Goal: Browse casually: Explore the website without a specific task or goal

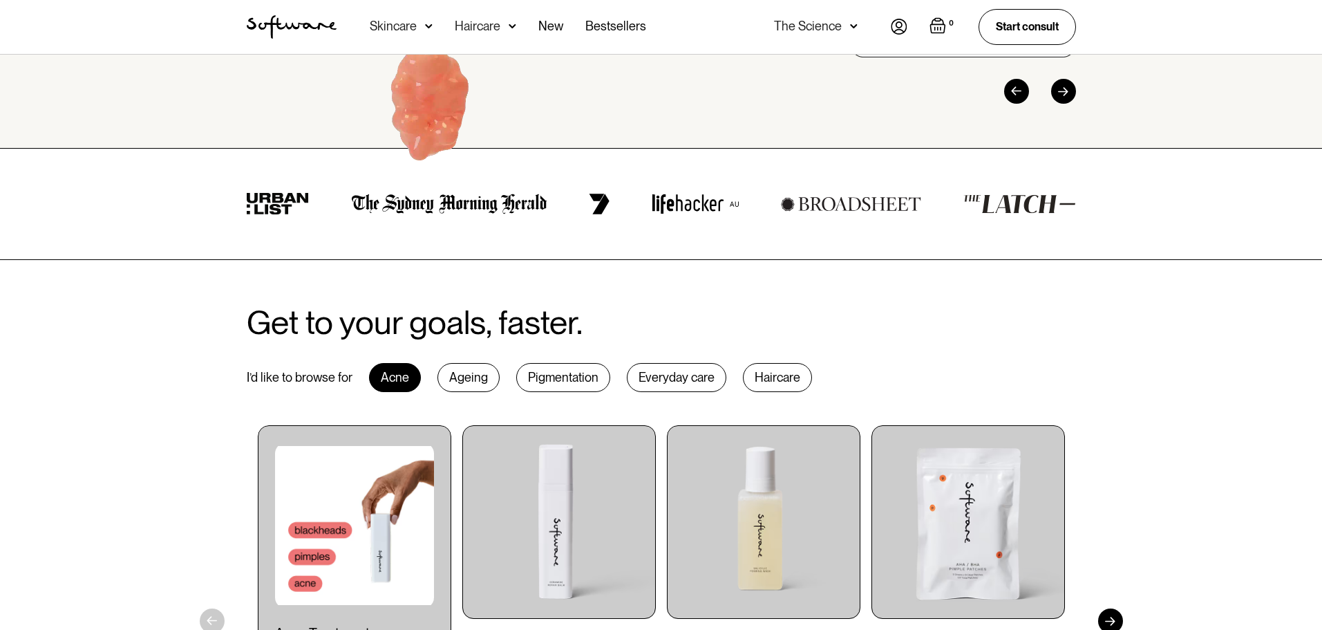
scroll to position [484, 0]
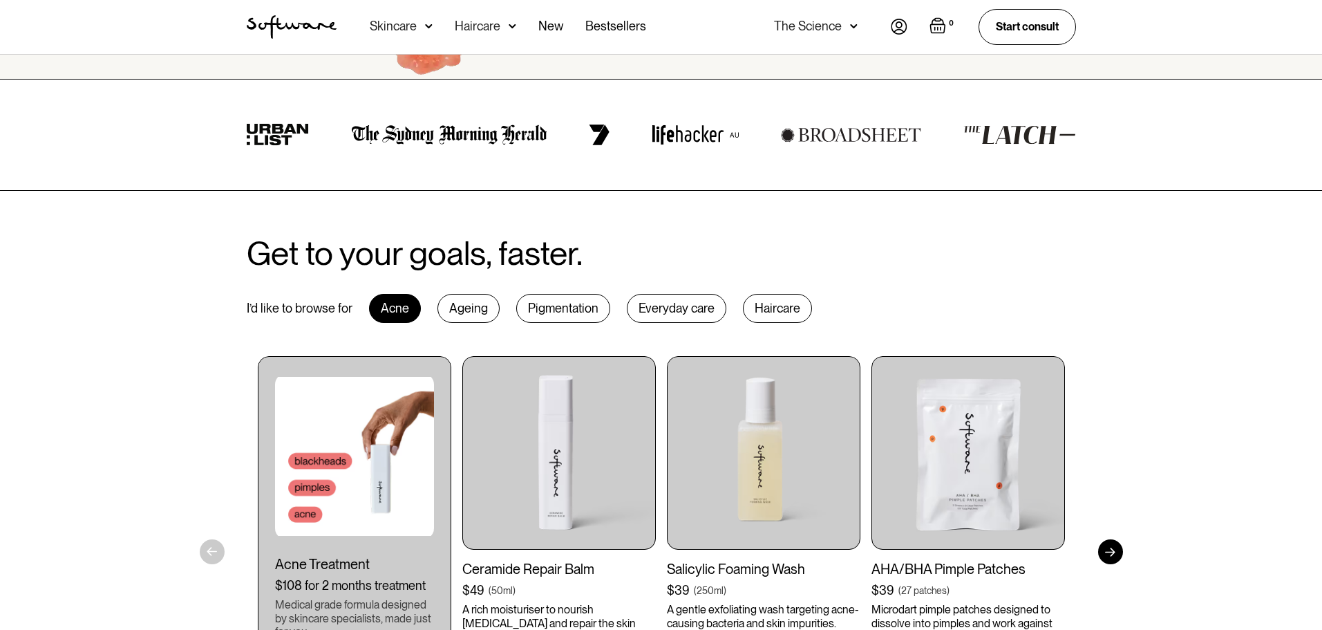
click at [464, 307] on div "Ageing" at bounding box center [468, 308] width 62 height 29
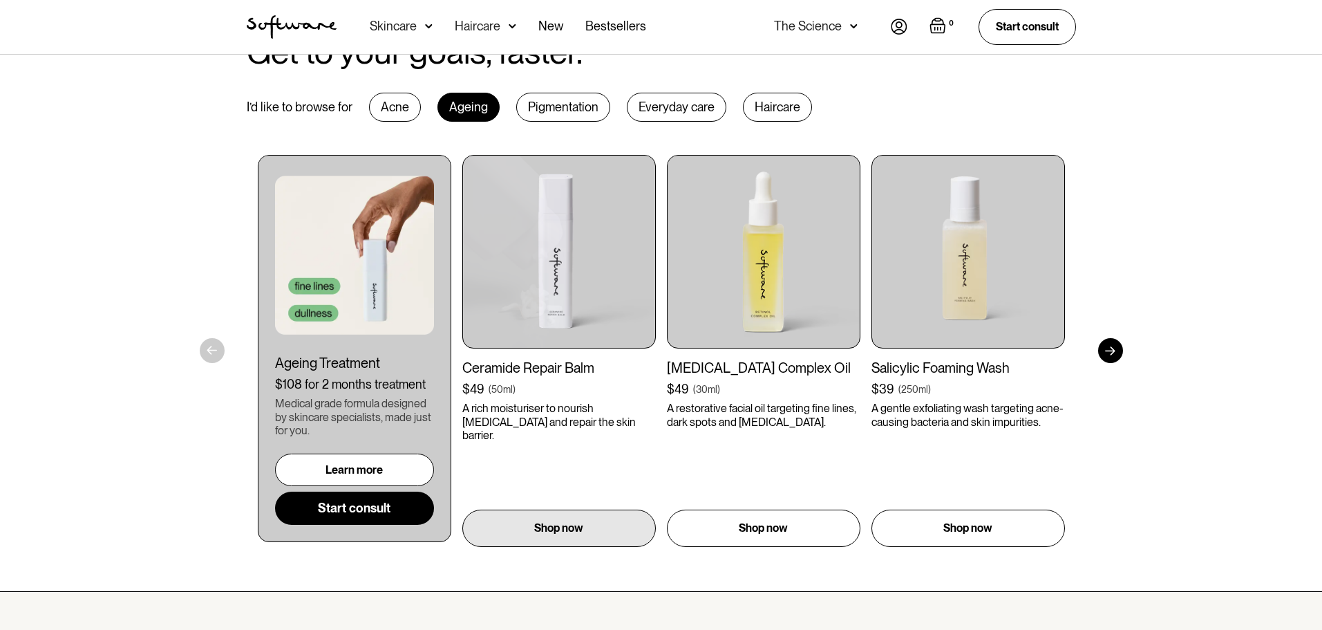
scroll to position [691, 0]
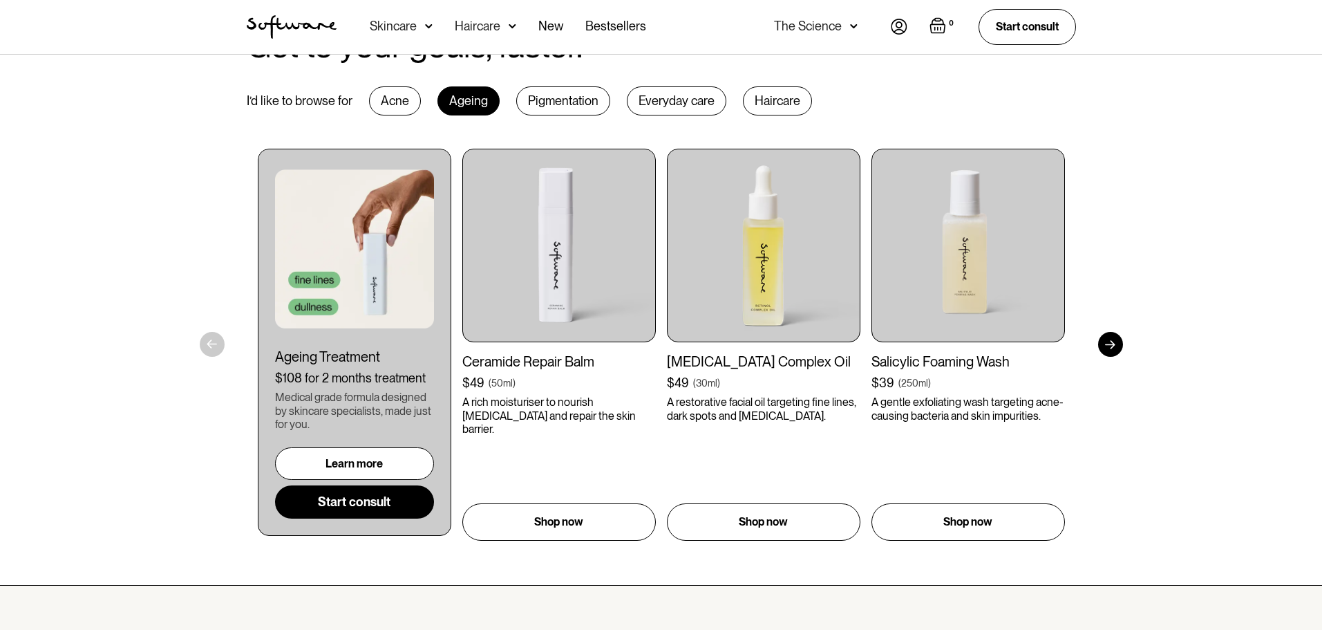
click at [590, 95] on div "Pigmentation" at bounding box center [563, 100] width 94 height 29
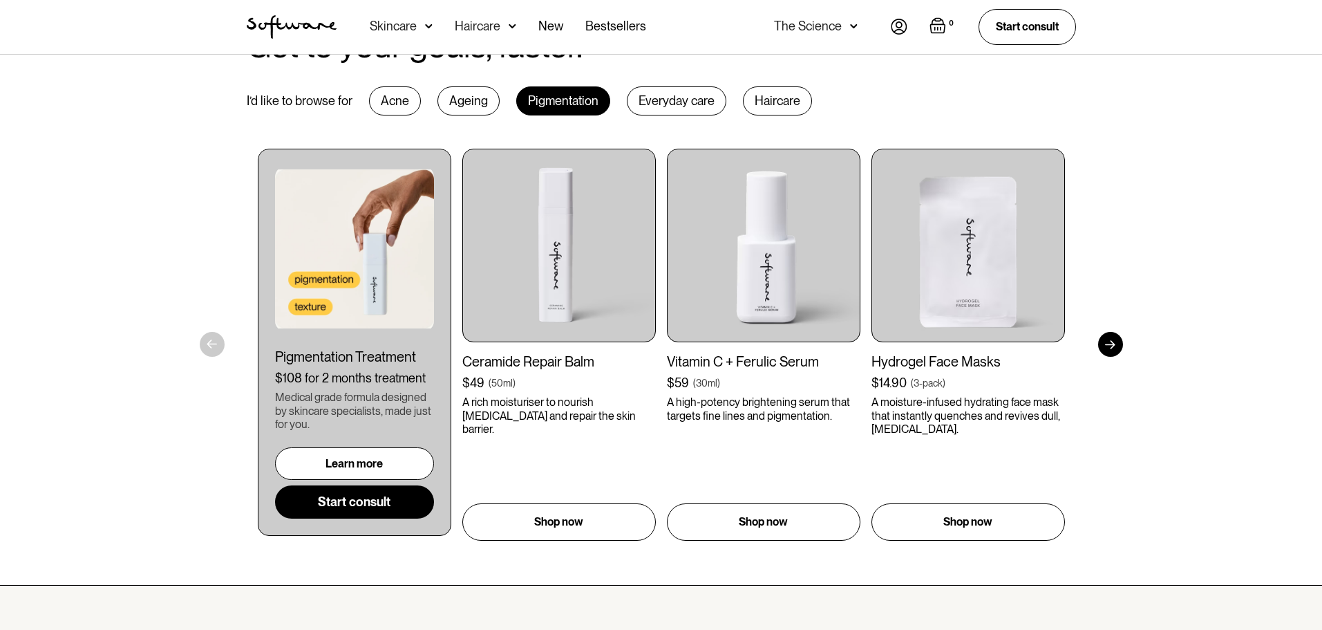
click at [681, 101] on div "Everyday care" at bounding box center [677, 100] width 100 height 29
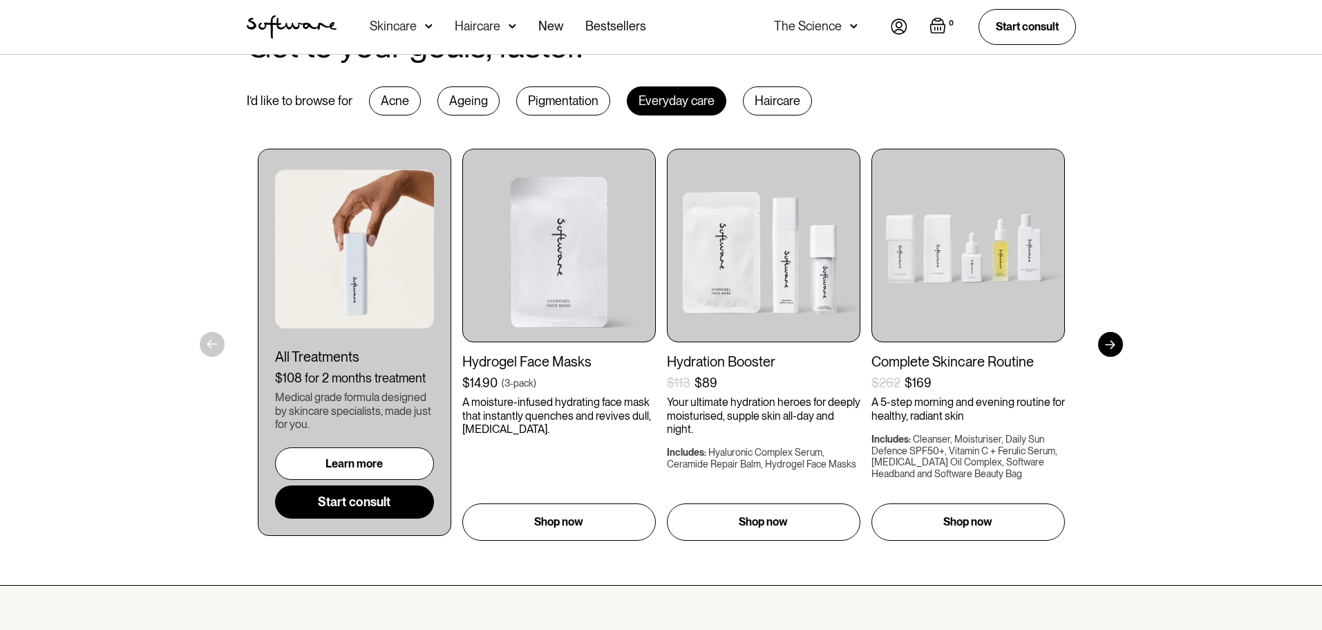
click at [781, 104] on div "Haircare" at bounding box center [777, 100] width 69 height 29
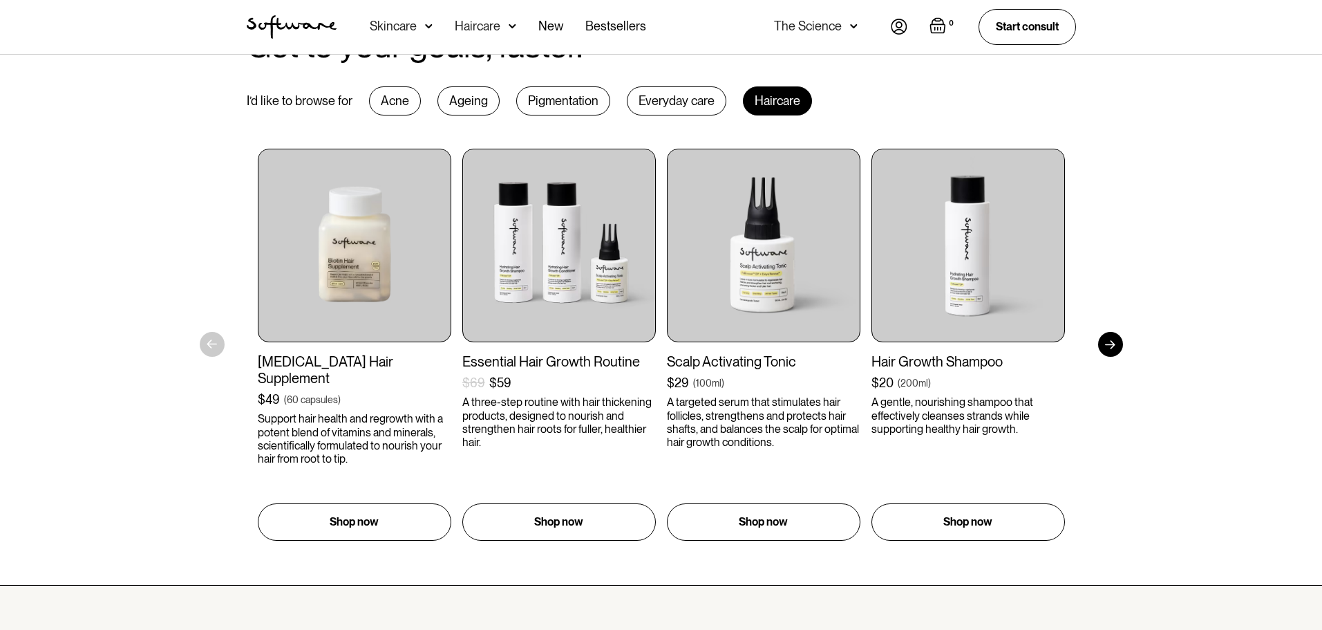
click at [1115, 342] on div at bounding box center [1110, 344] width 25 height 25
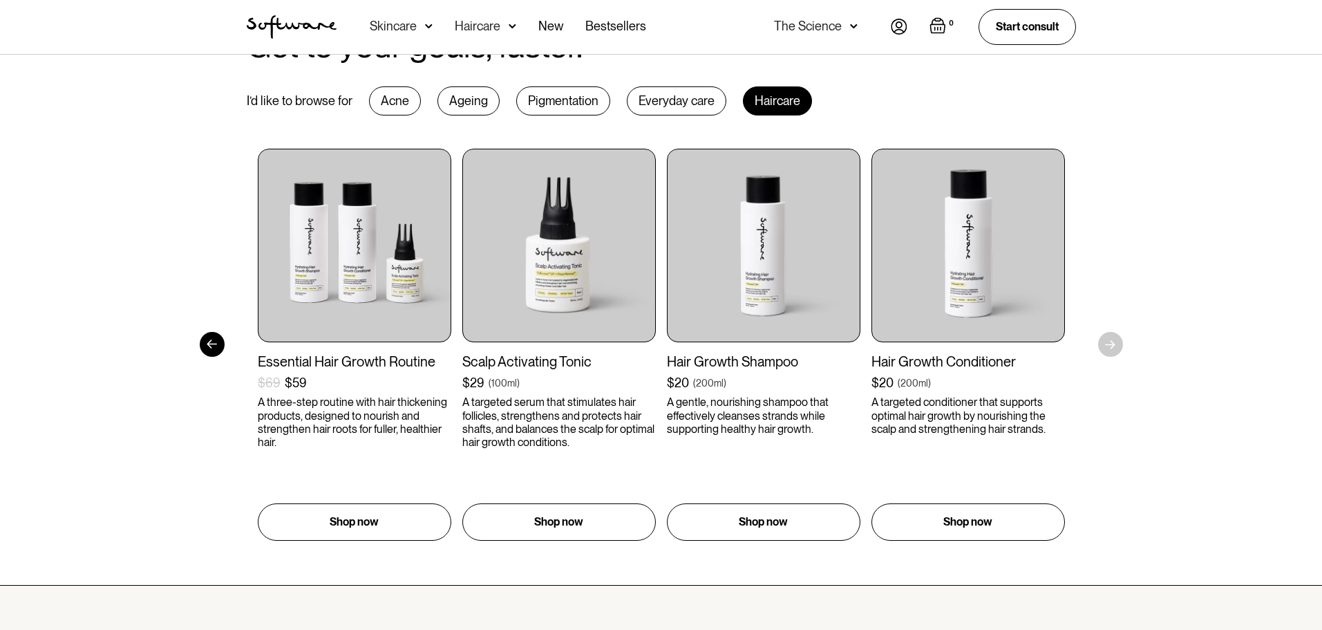
click at [1115, 343] on div "Get to your goals, faster. I’d like to browse for Acne Ageing Pigmentation Ever…" at bounding box center [661, 284] width 1322 height 602
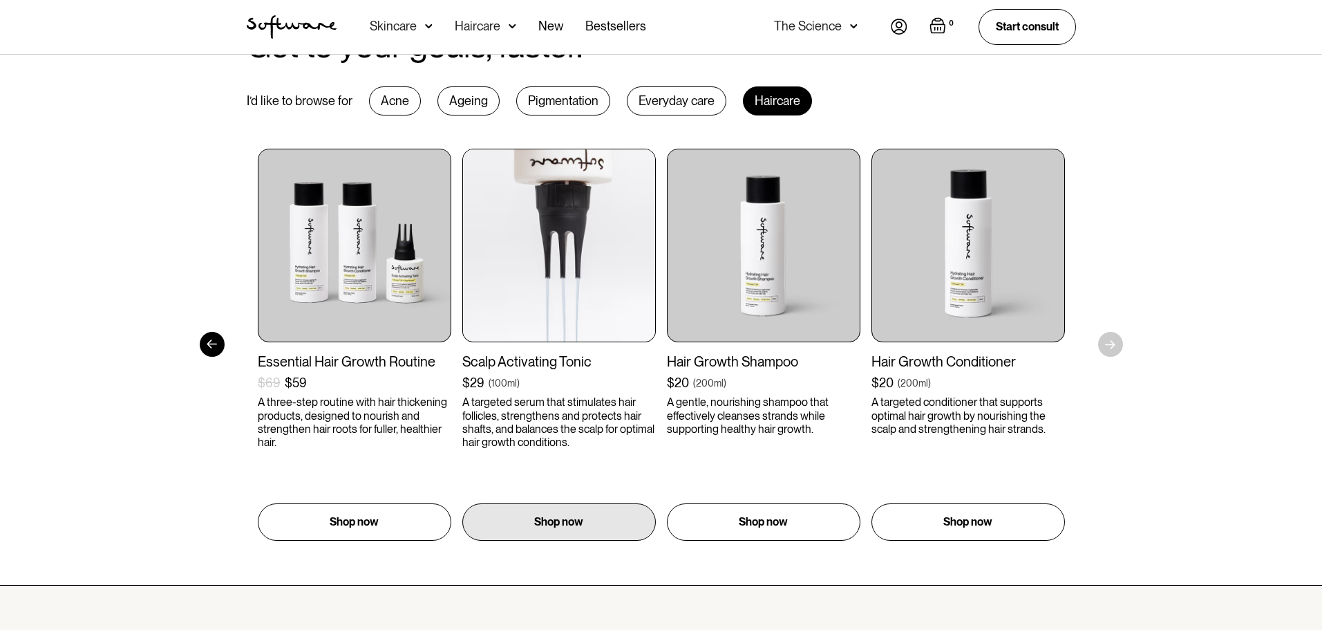
click at [656, 260] on img at bounding box center [559, 246] width 194 height 194
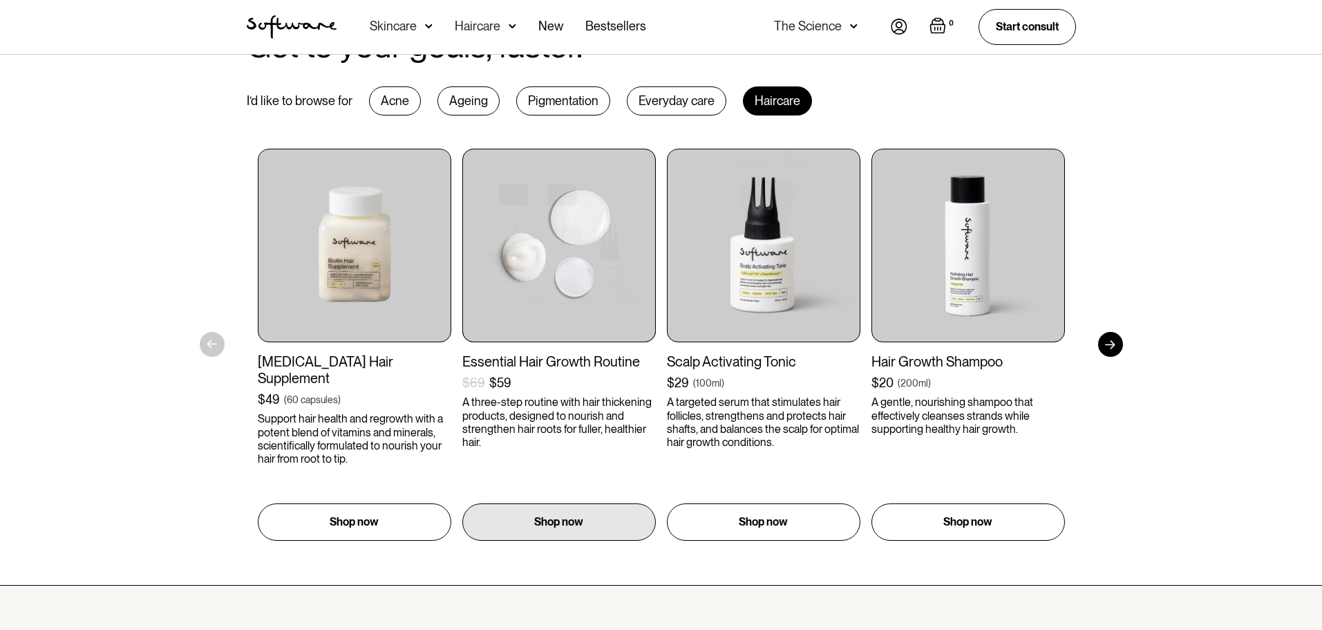
click at [462, 260] on img at bounding box center [559, 246] width 194 height 194
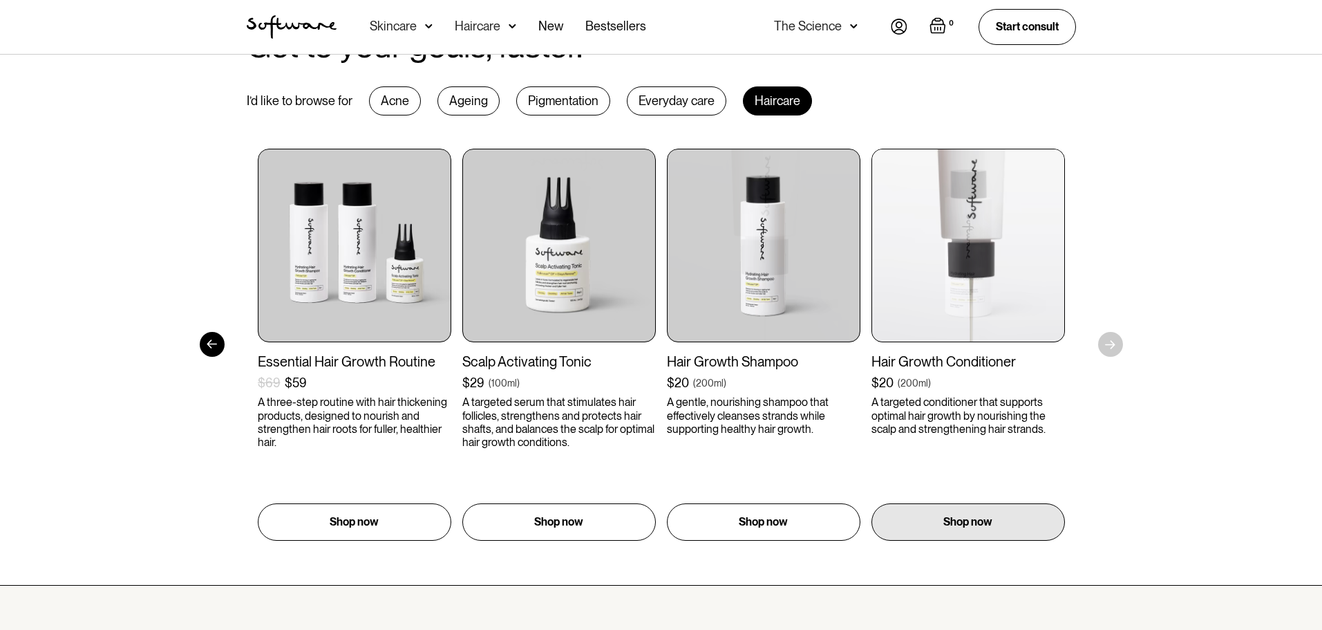
click at [794, 246] on div "[MEDICAL_DATA] Hair Supplement $49 ( 60 capsules ) Support hair health and regr…" at bounding box center [456, 345] width 807 height 392
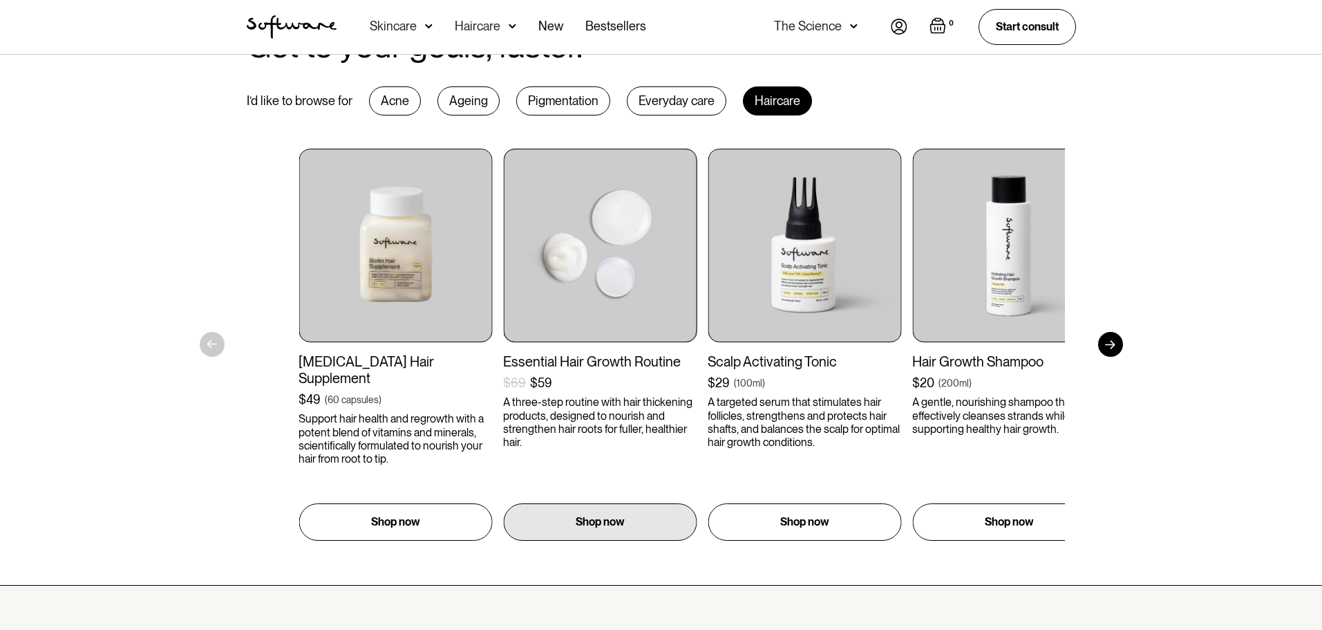
click at [811, 243] on div "[MEDICAL_DATA] Hair Supplement $49 ( 60 capsules ) Support hair health and regr…" at bounding box center [702, 345] width 807 height 392
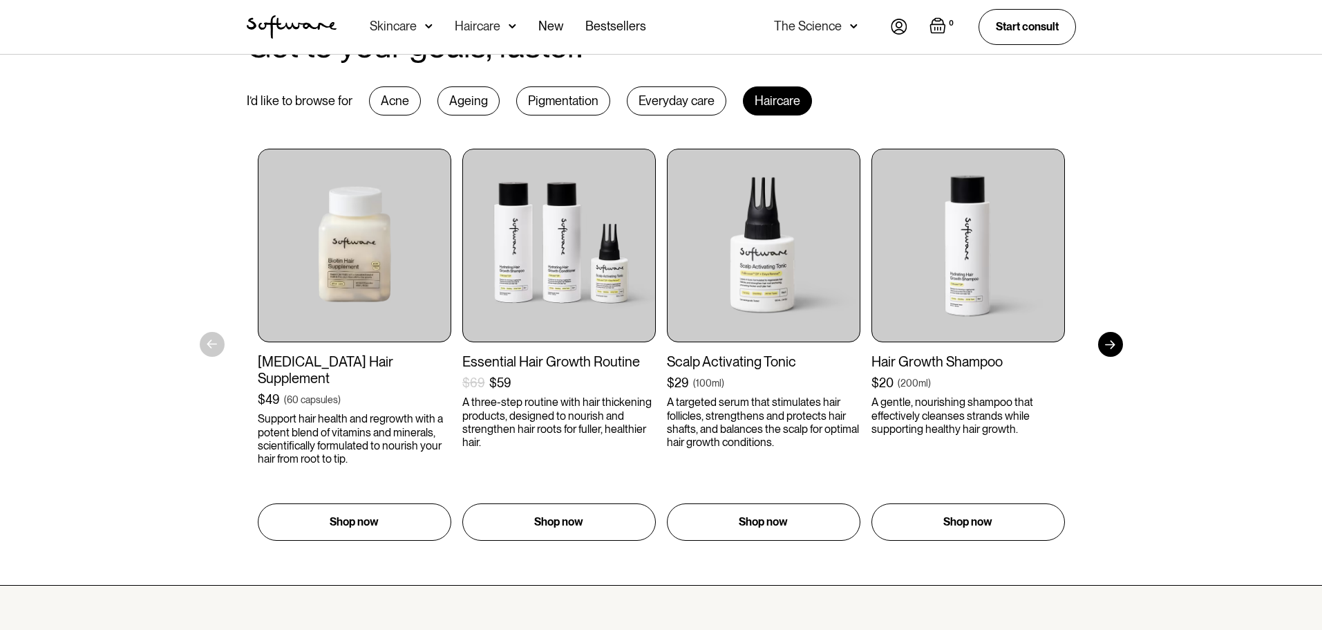
drag, startPoint x: 386, startPoint y: 106, endPoint x: 404, endPoint y: 115, distance: 19.2
click at [386, 107] on div "Acne" at bounding box center [395, 100] width 52 height 29
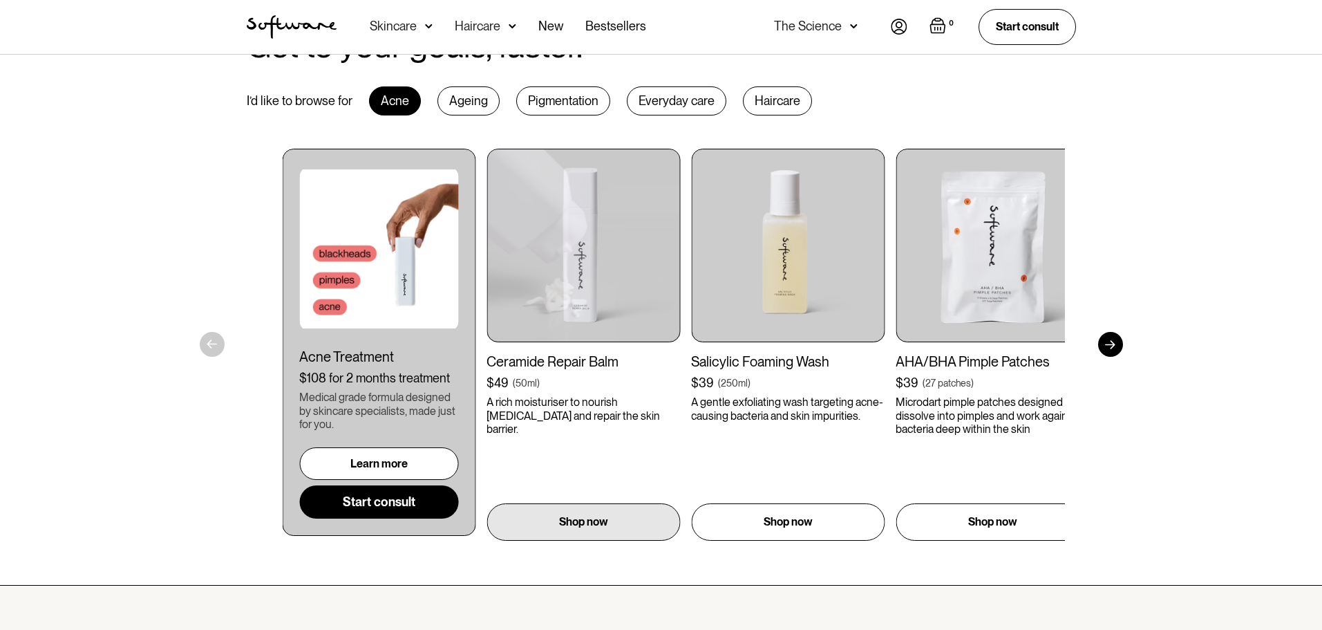
click at [619, 287] on div "Acne Treatment $108 for 2 months treatment Medical grade formula designed by sk…" at bounding box center [685, 345] width 807 height 392
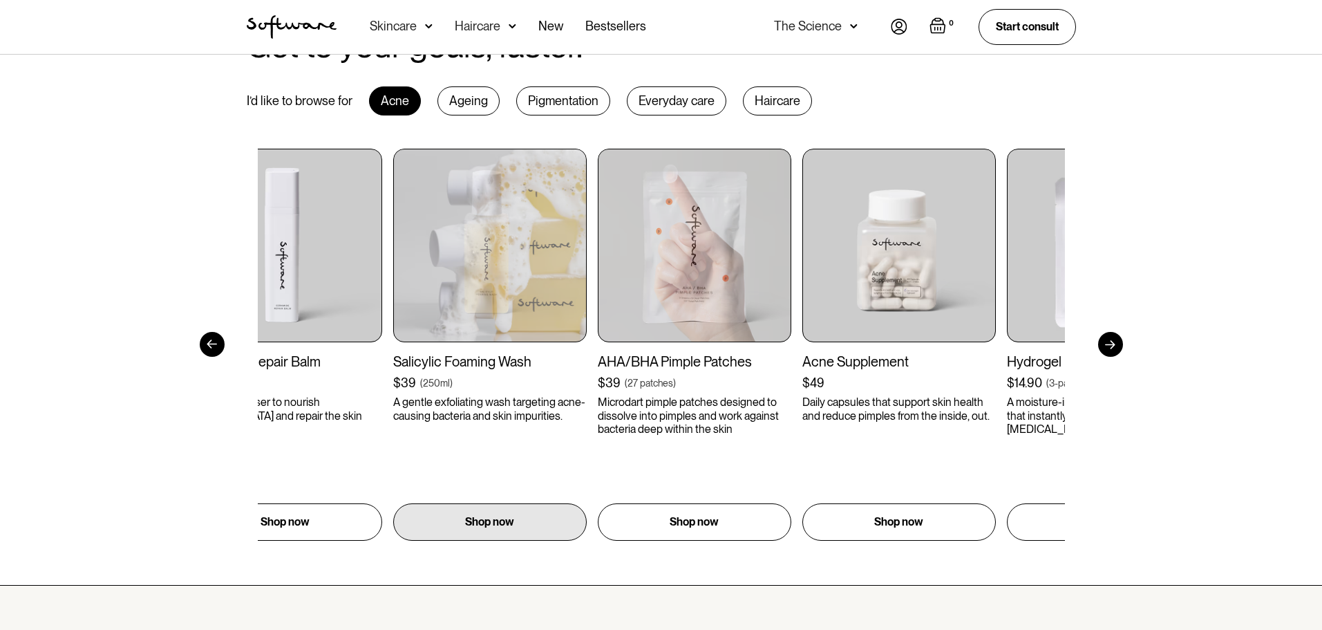
click at [598, 269] on img at bounding box center [695, 246] width 194 height 194
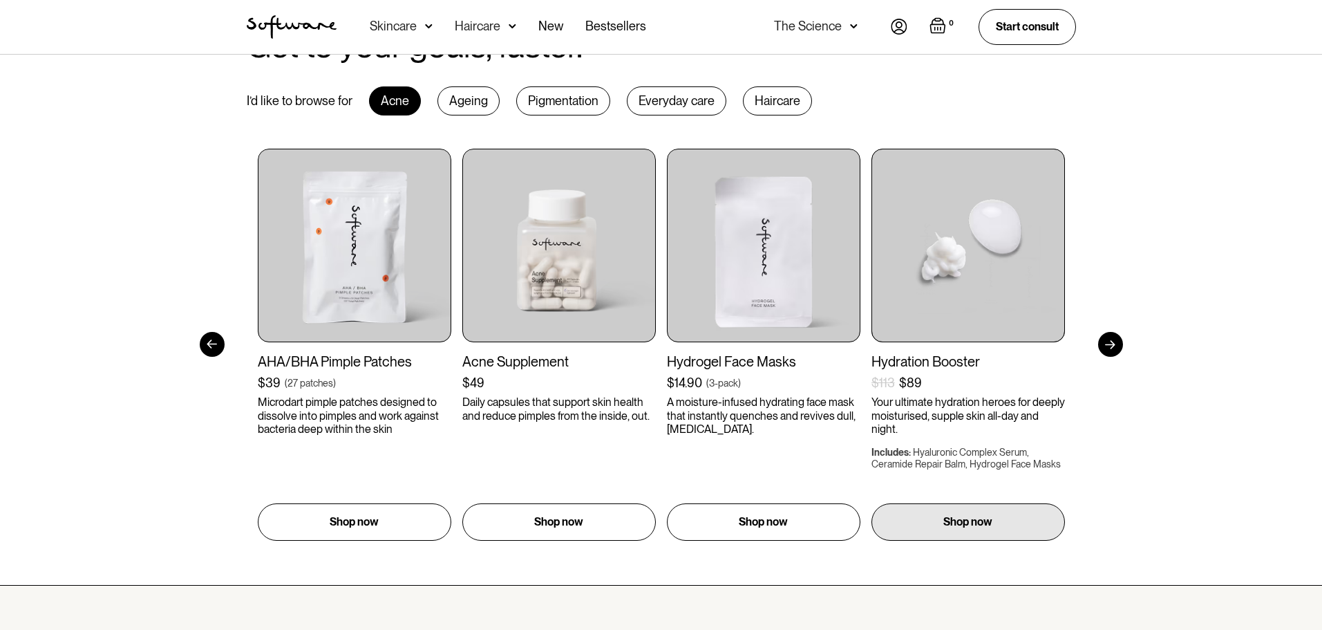
click at [871, 263] on img at bounding box center [968, 246] width 194 height 194
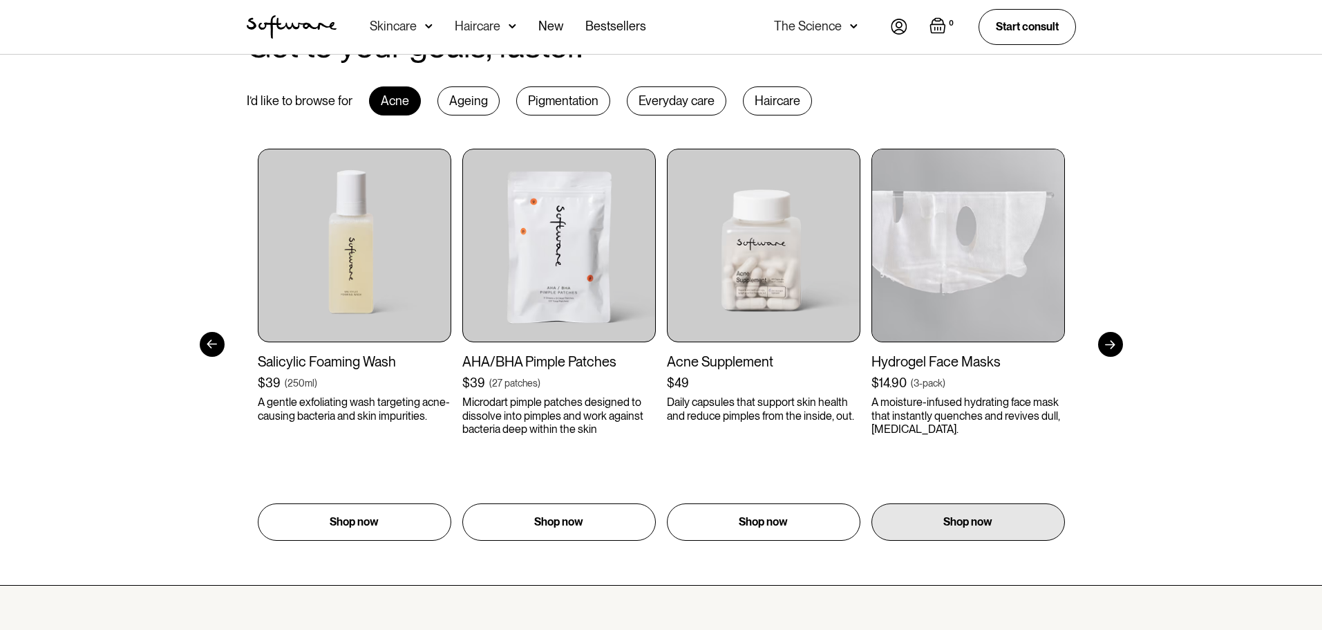
click at [871, 261] on img at bounding box center [968, 246] width 194 height 194
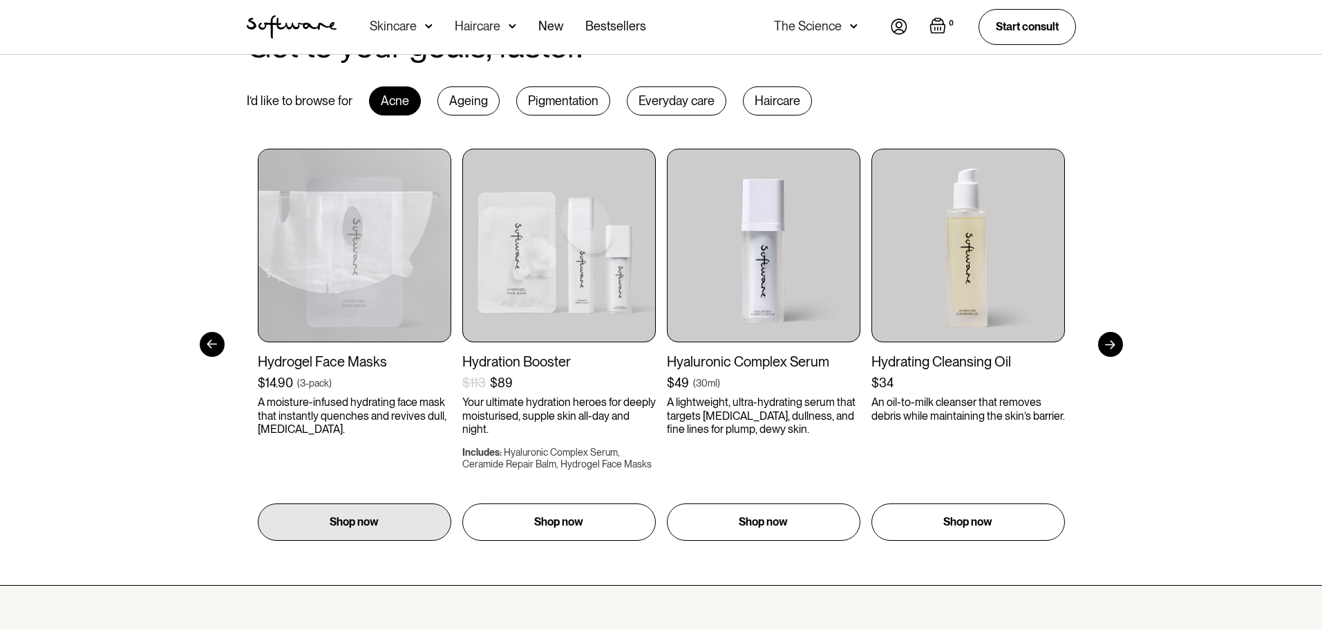
click at [451, 247] on img at bounding box center [355, 246] width 194 height 194
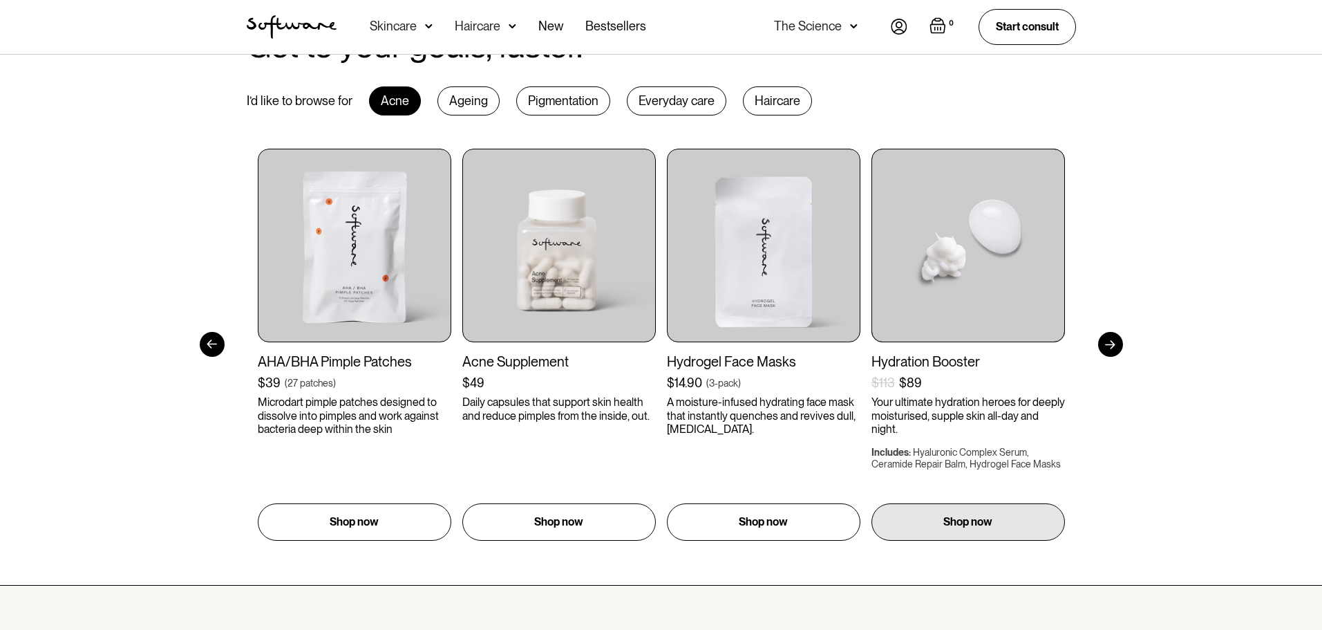
click at [871, 238] on img at bounding box center [968, 246] width 194 height 194
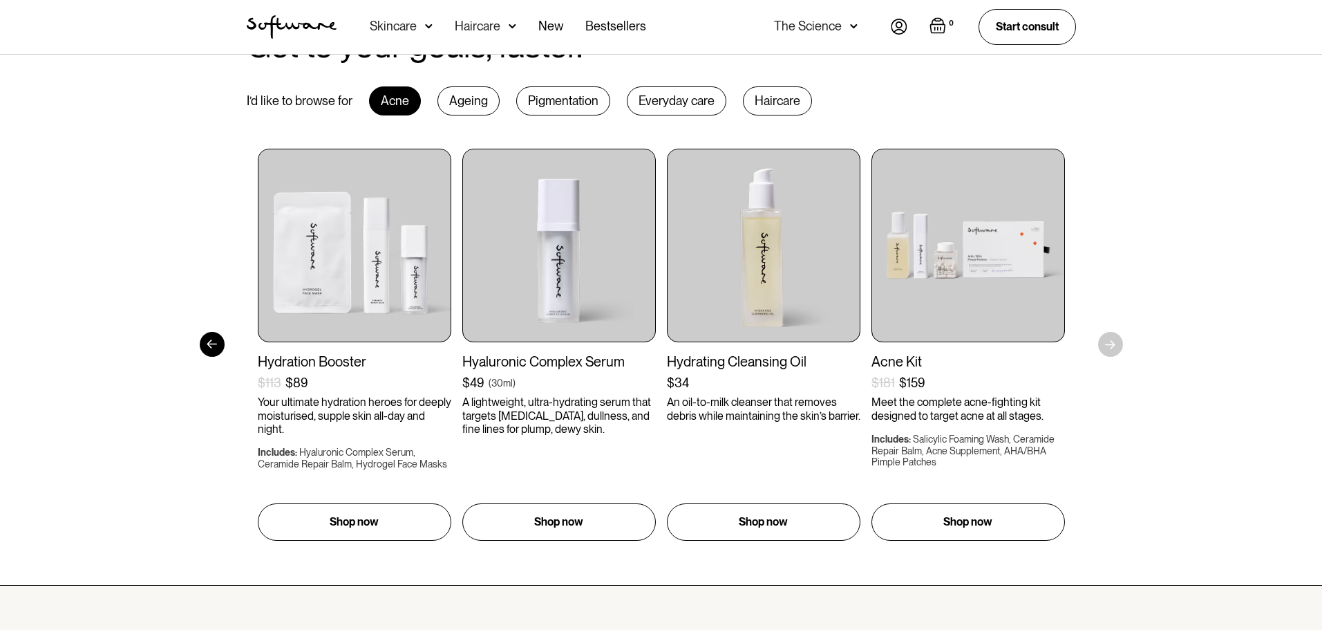
click at [482, 100] on div "Ageing" at bounding box center [468, 100] width 62 height 29
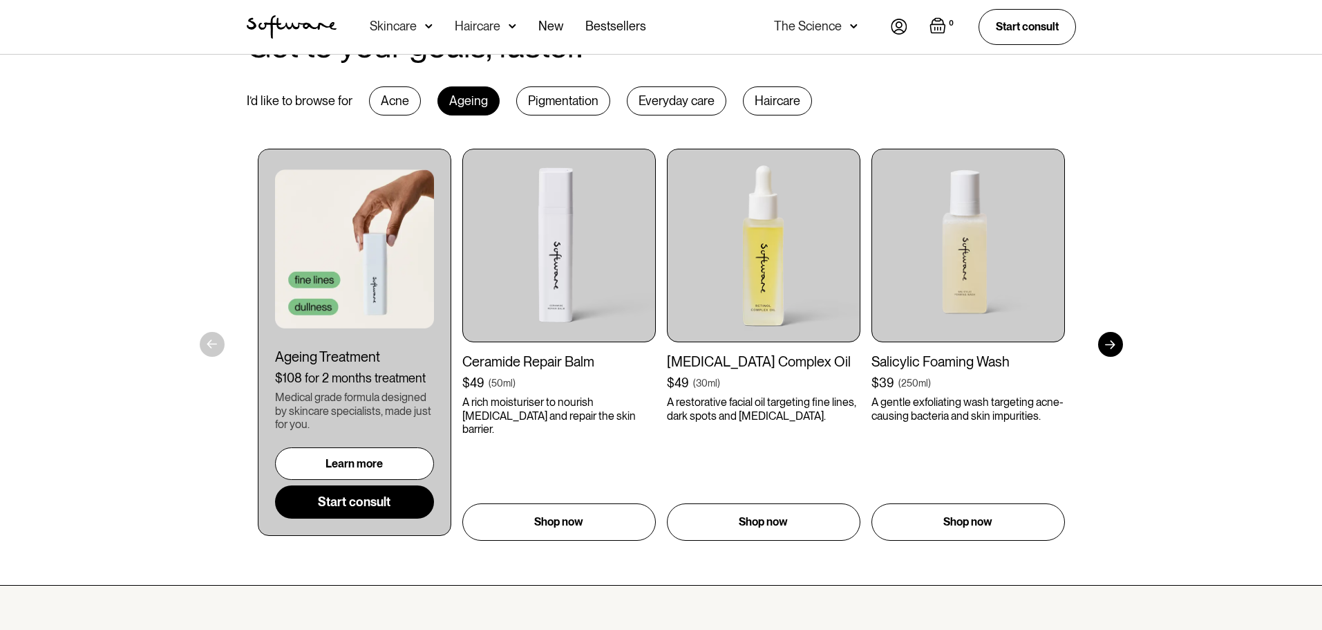
click at [574, 93] on div "Pigmentation" at bounding box center [563, 100] width 94 height 29
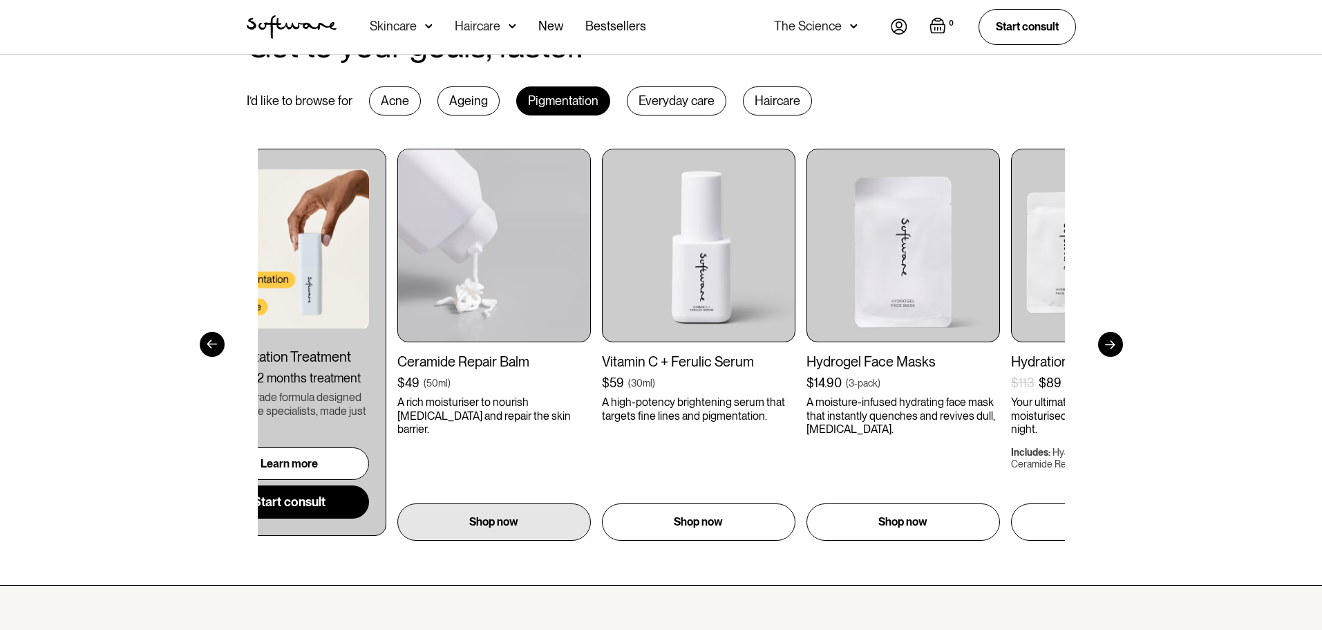
click at [543, 249] on img at bounding box center [494, 246] width 194 height 194
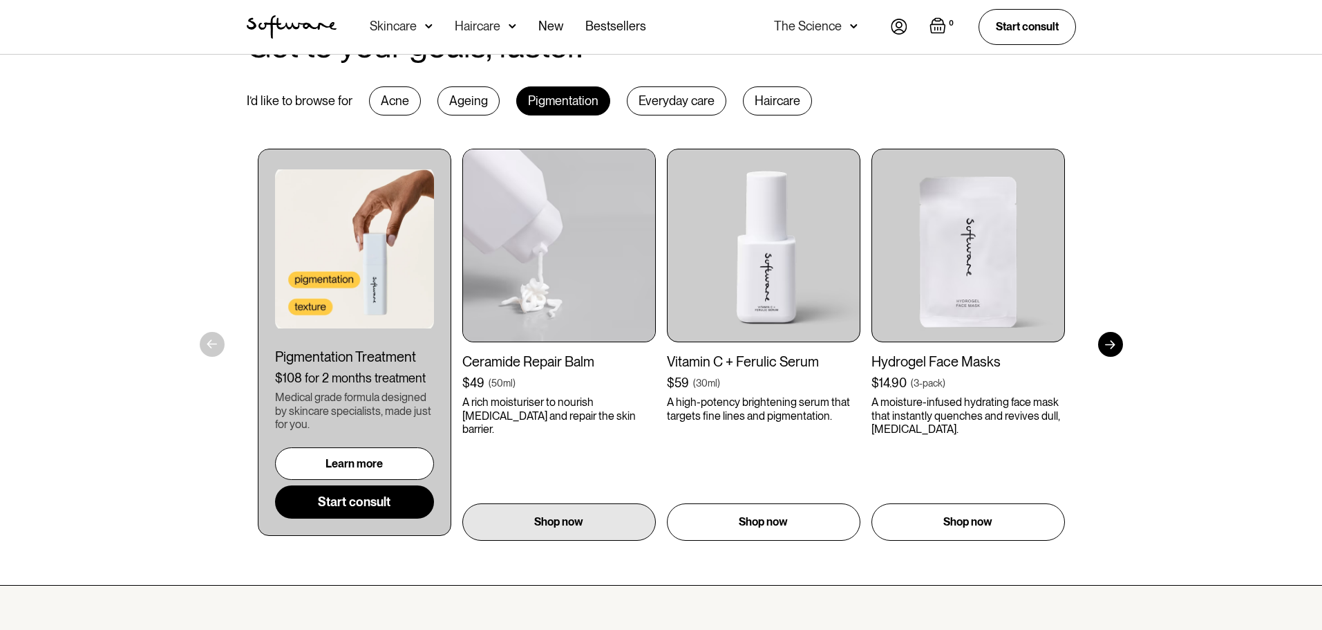
click at [462, 249] on img at bounding box center [559, 246] width 194 height 194
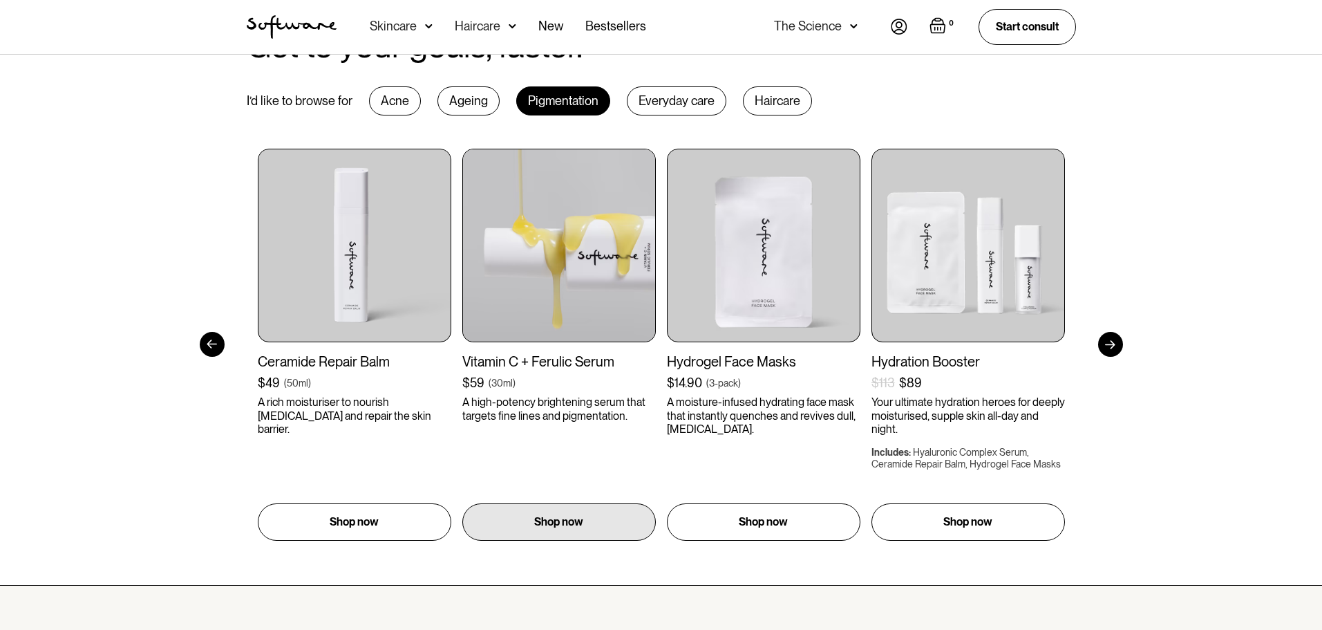
click at [645, 264] on img at bounding box center [559, 246] width 194 height 194
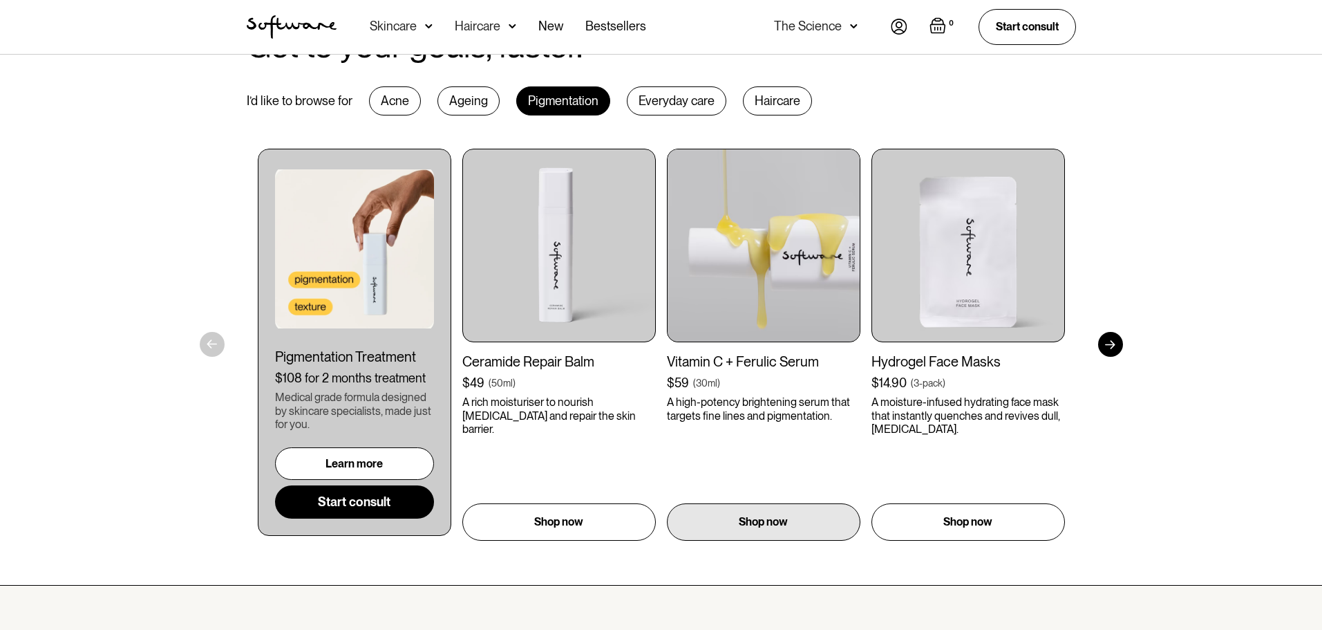
click at [667, 268] on img at bounding box center [764, 246] width 194 height 194
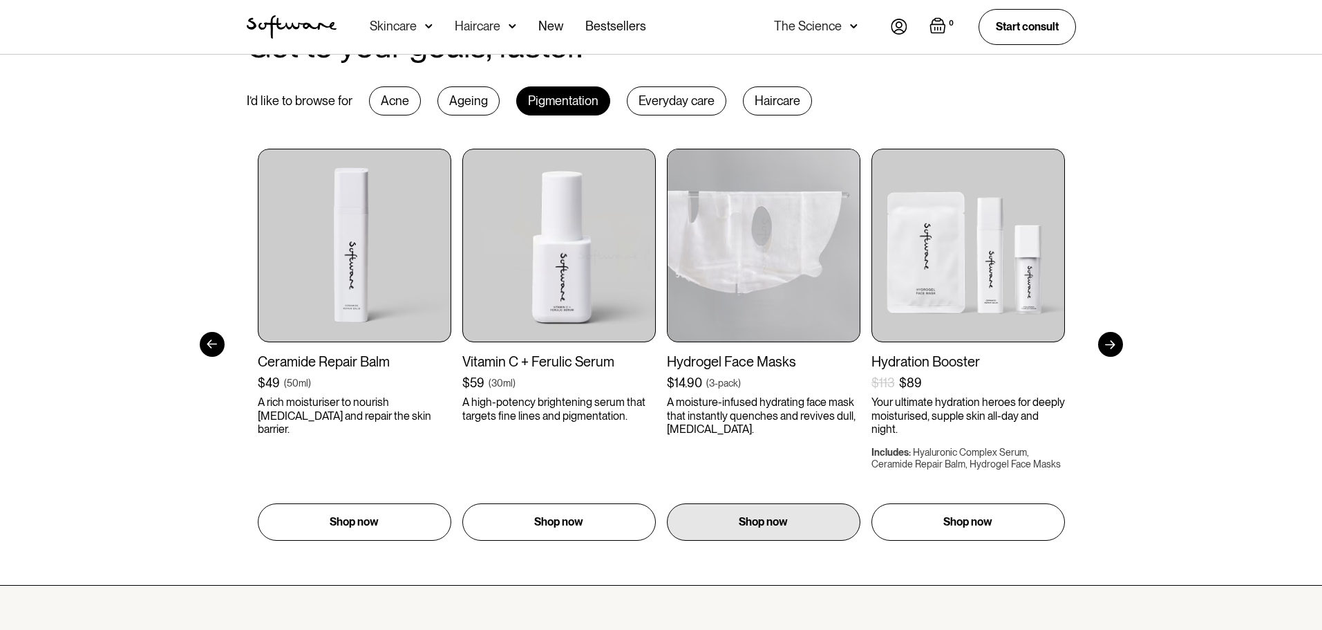
click at [667, 243] on img at bounding box center [764, 246] width 194 height 194
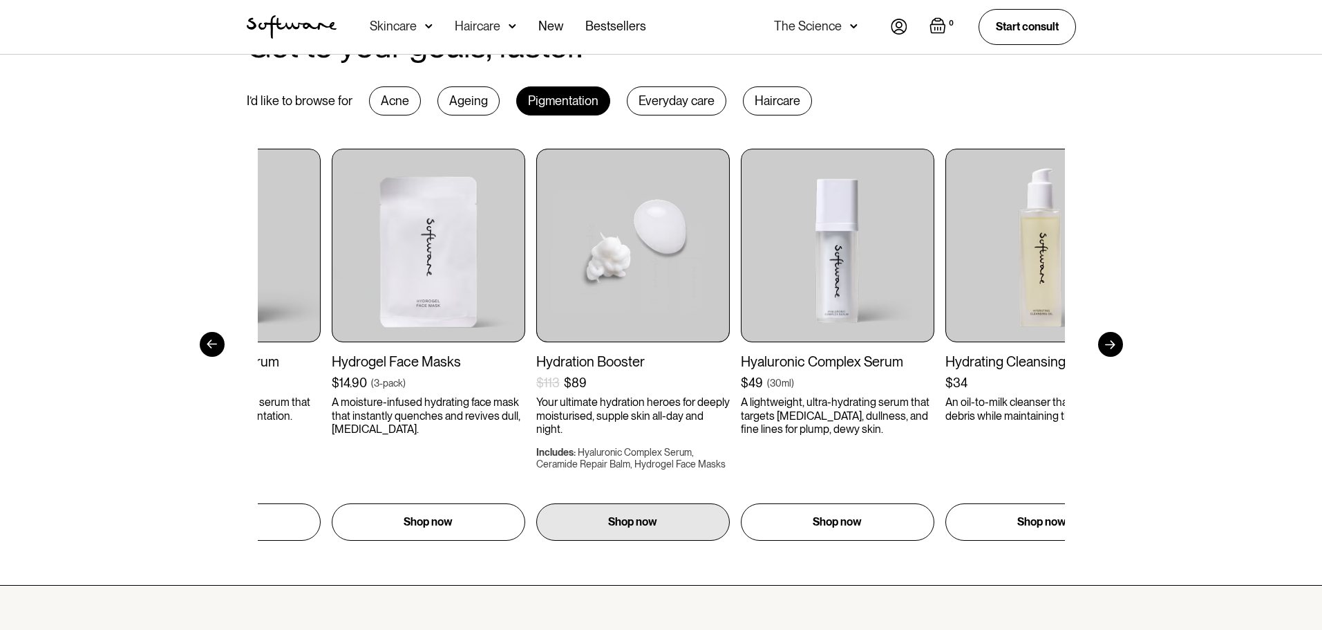
click at [610, 236] on img at bounding box center [633, 246] width 194 height 194
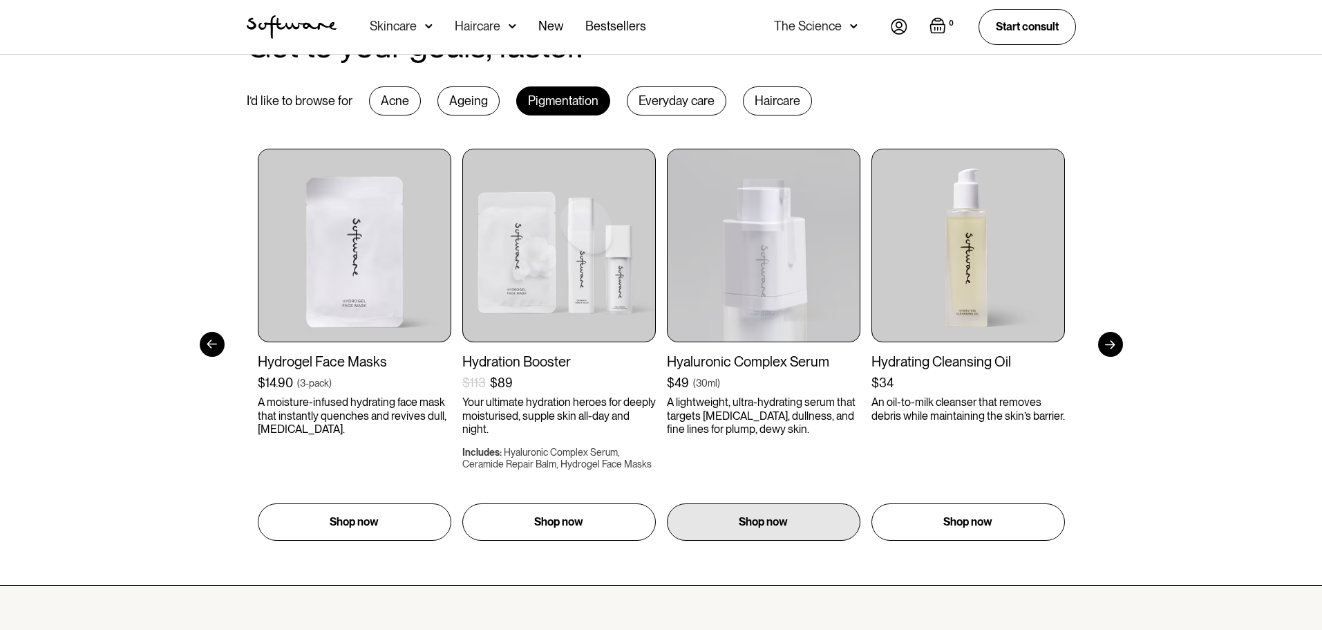
click at [667, 258] on img at bounding box center [764, 246] width 194 height 194
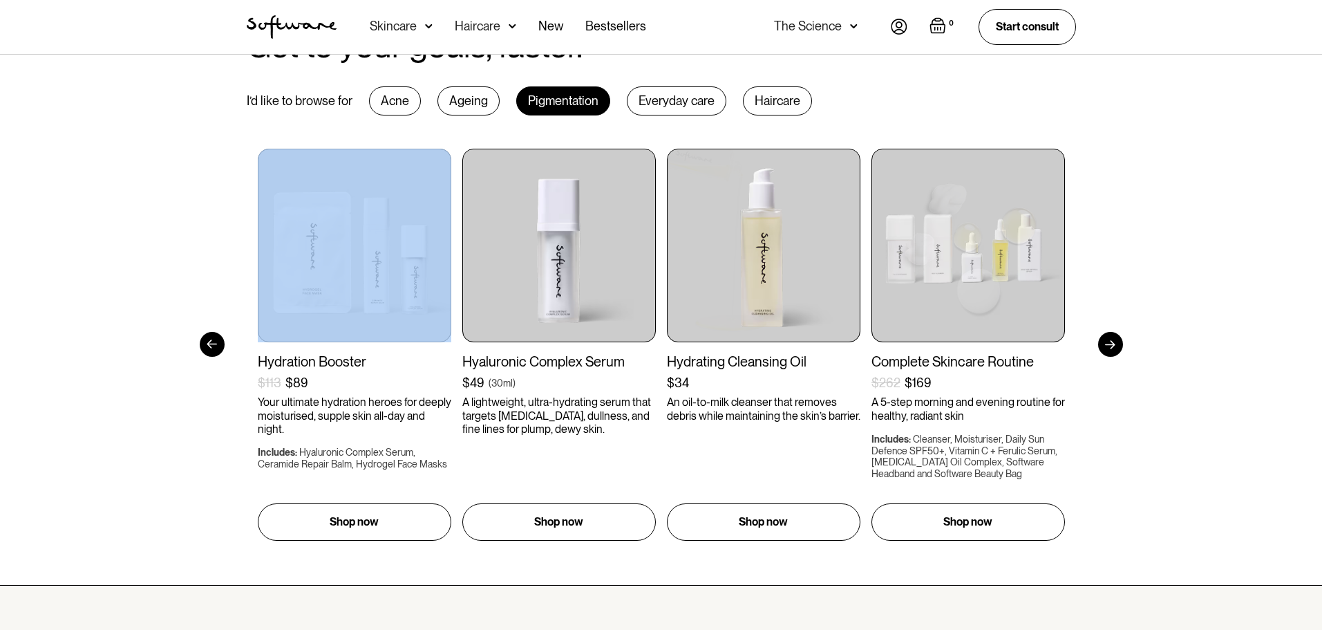
drag, startPoint x: 870, startPoint y: 256, endPoint x: 1147, endPoint y: 264, distance: 276.6
click at [1137, 259] on div "Get to your goals, faster. I’d like to browse for Acne Ageing Pigmentation Ever…" at bounding box center [661, 284] width 1322 height 602
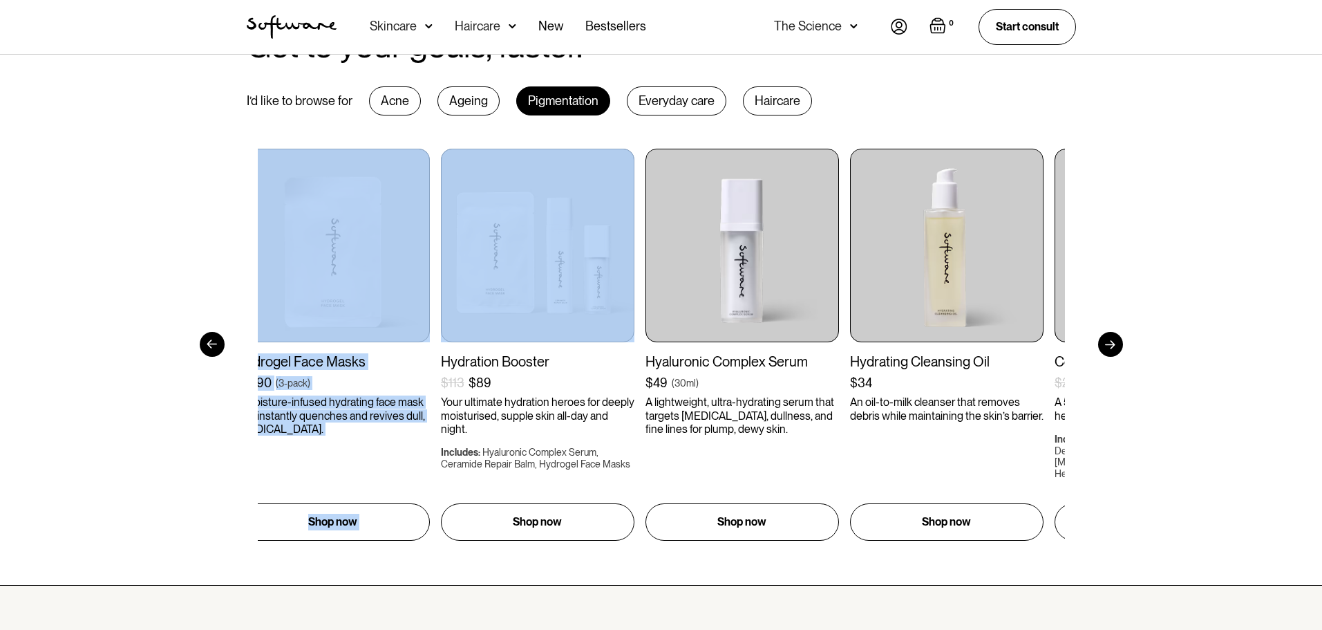
click at [1190, 259] on div "Get to your goals, faster. I’d like to browse for Acne Ageing Pigmentation Ever…" at bounding box center [661, 284] width 1322 height 602
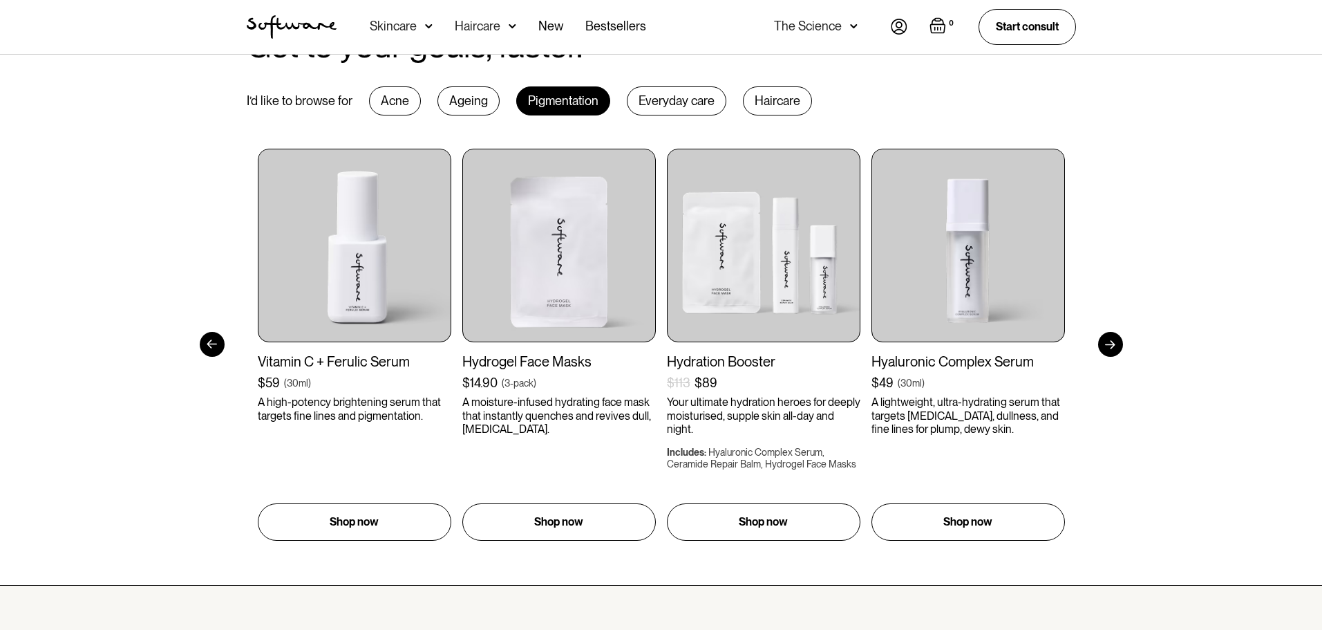
click at [1155, 421] on div "Get to your goals, faster. I’d like to browse for Acne Ageing Pigmentation Ever…" at bounding box center [661, 284] width 1322 height 602
click at [1109, 349] on div at bounding box center [1110, 344] width 25 height 25
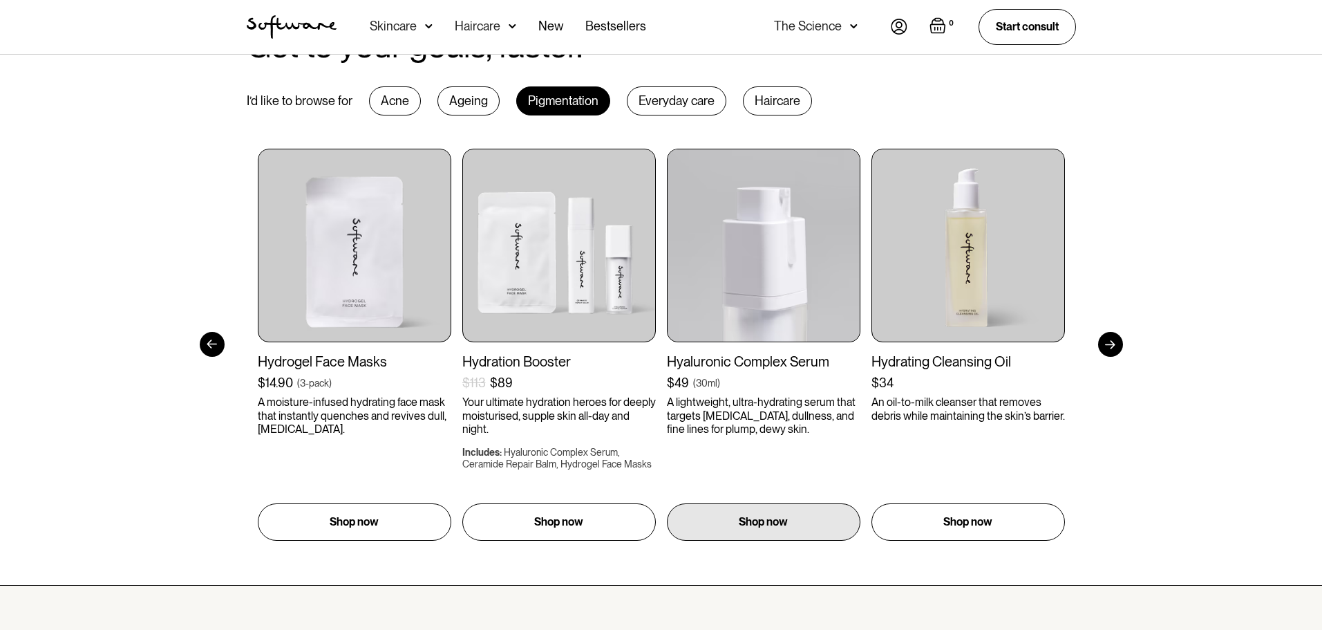
click at [816, 272] on img at bounding box center [764, 246] width 194 height 194
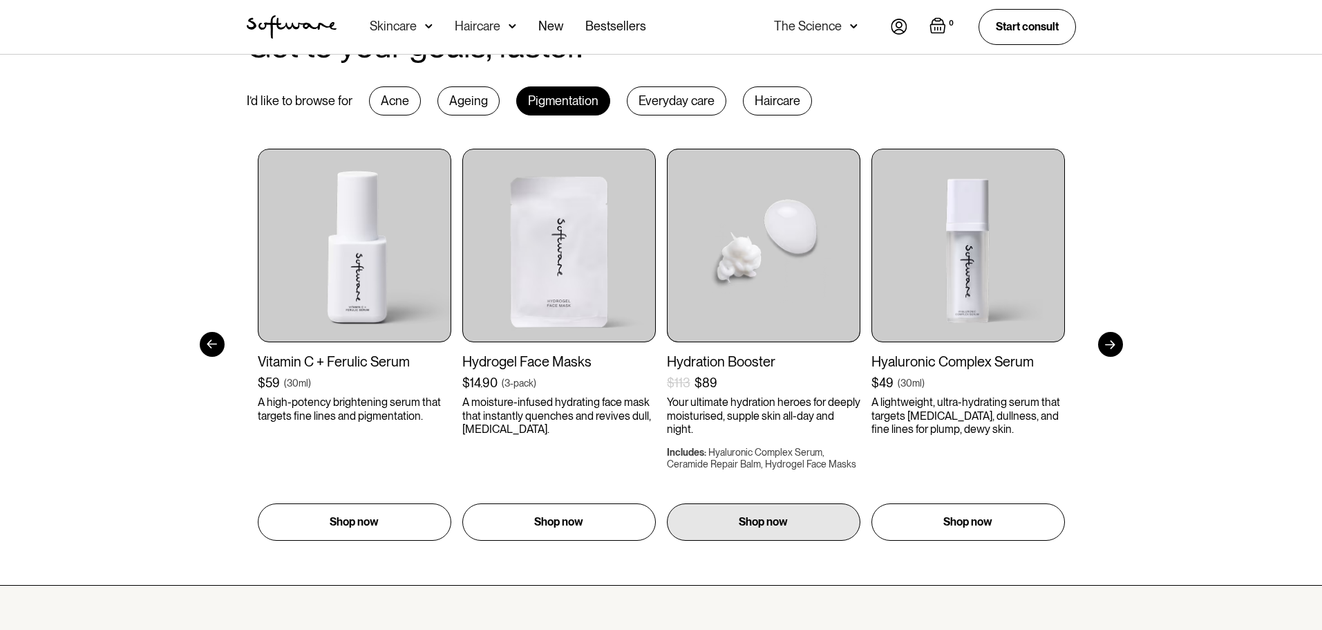
click at [667, 275] on img at bounding box center [764, 246] width 194 height 194
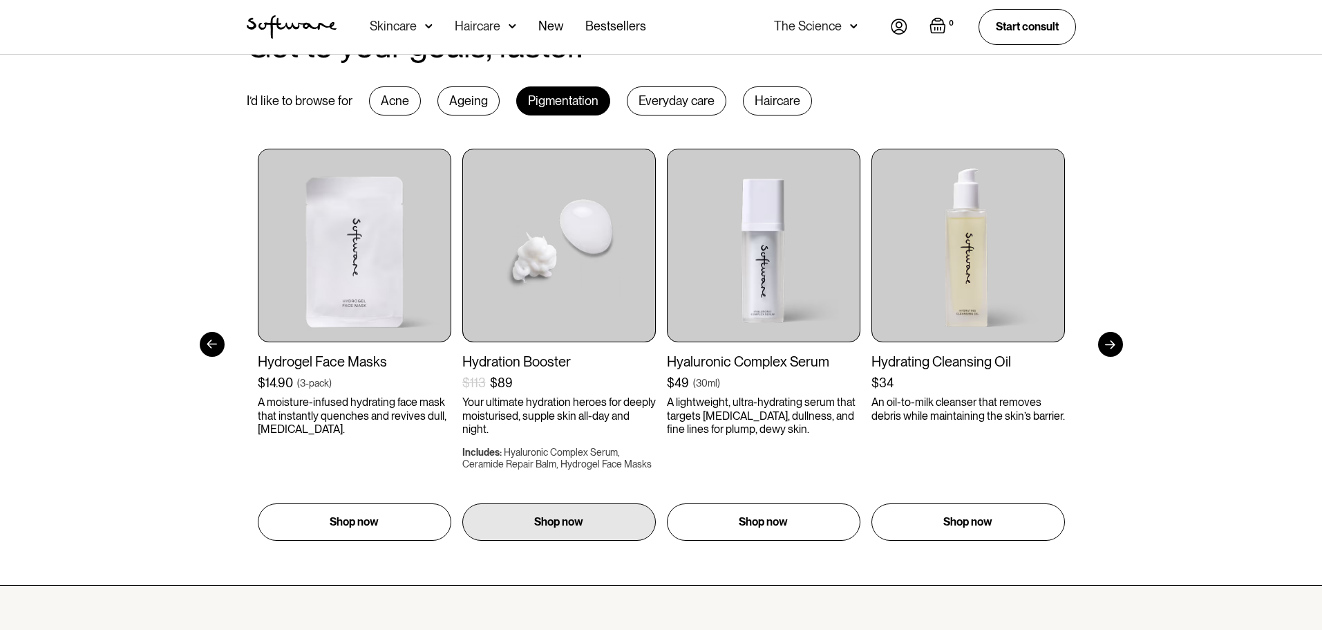
click at [656, 296] on img at bounding box center [559, 246] width 194 height 194
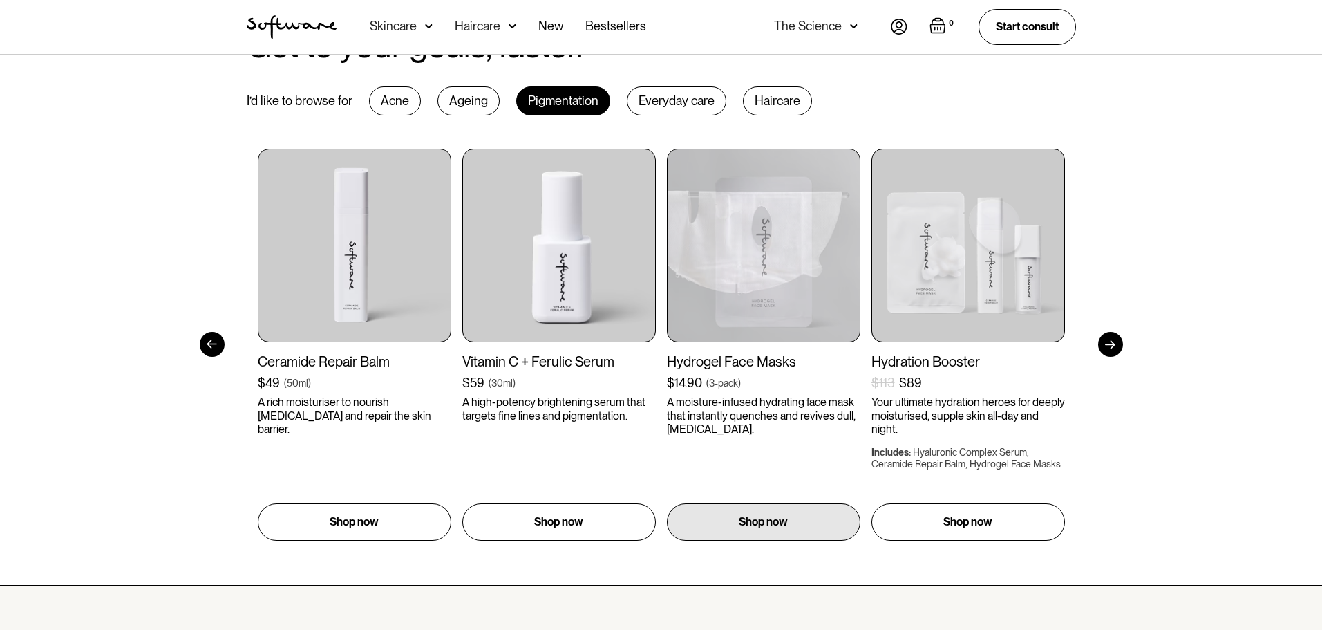
click at [667, 294] on img at bounding box center [764, 246] width 194 height 194
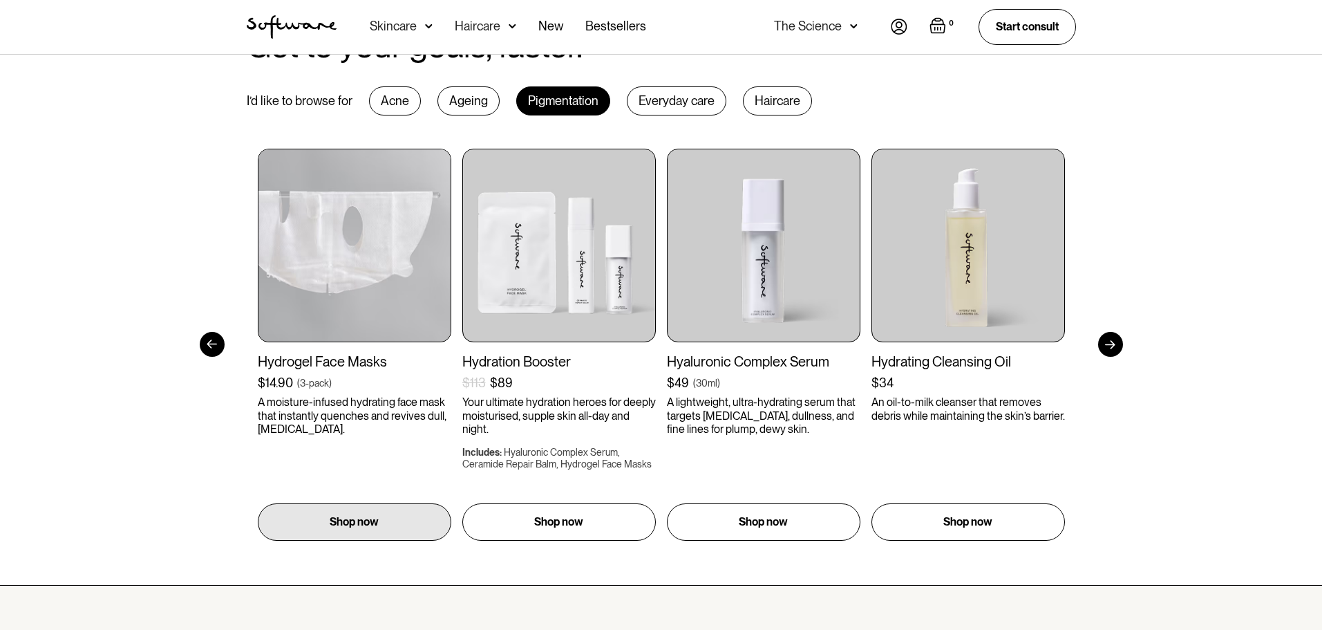
click at [451, 287] on img at bounding box center [355, 246] width 194 height 194
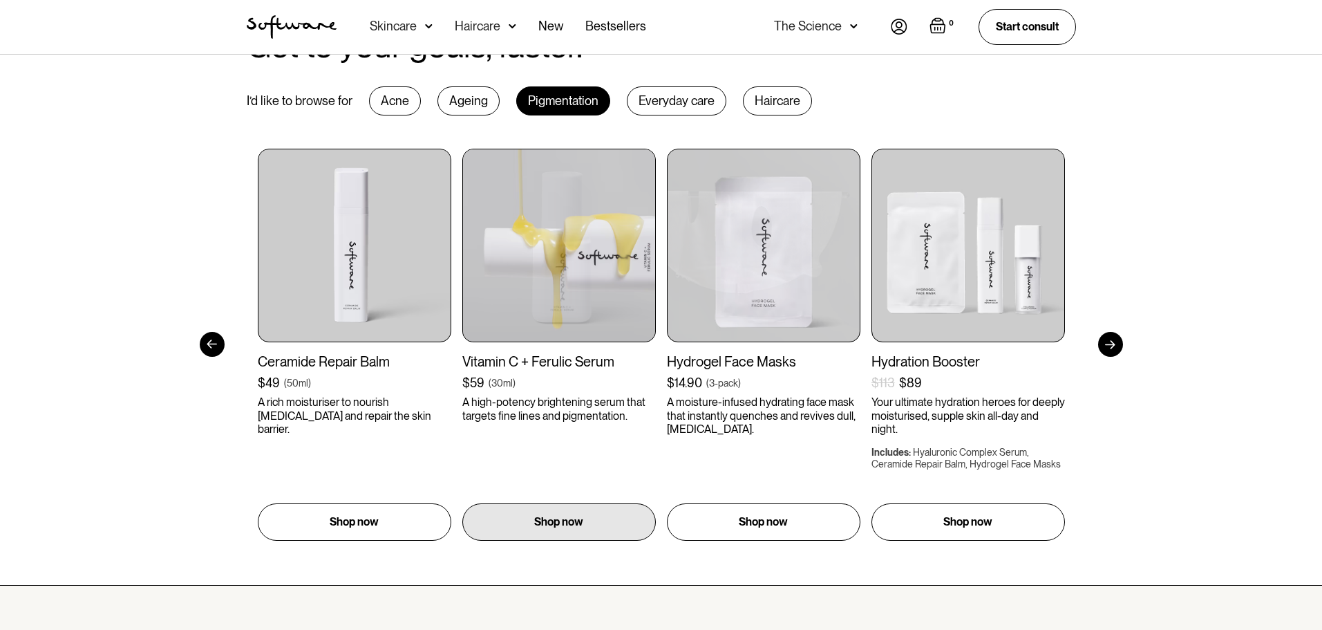
click at [656, 286] on img at bounding box center [559, 246] width 194 height 194
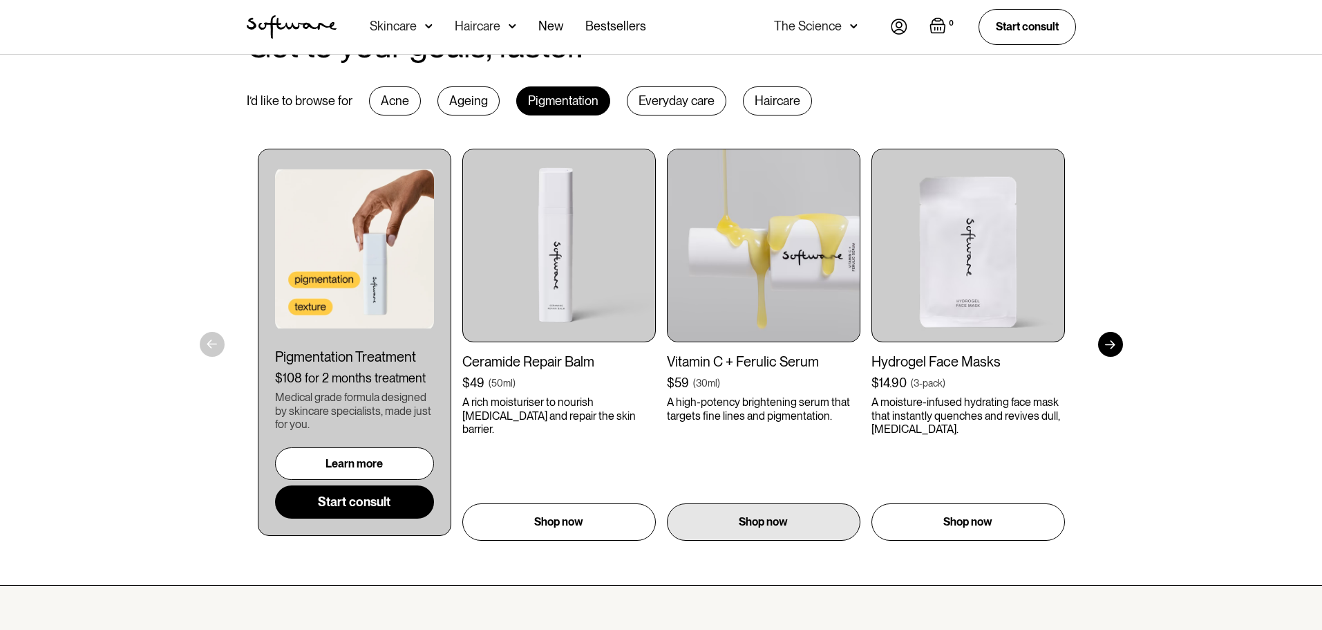
click at [667, 285] on img at bounding box center [764, 246] width 194 height 194
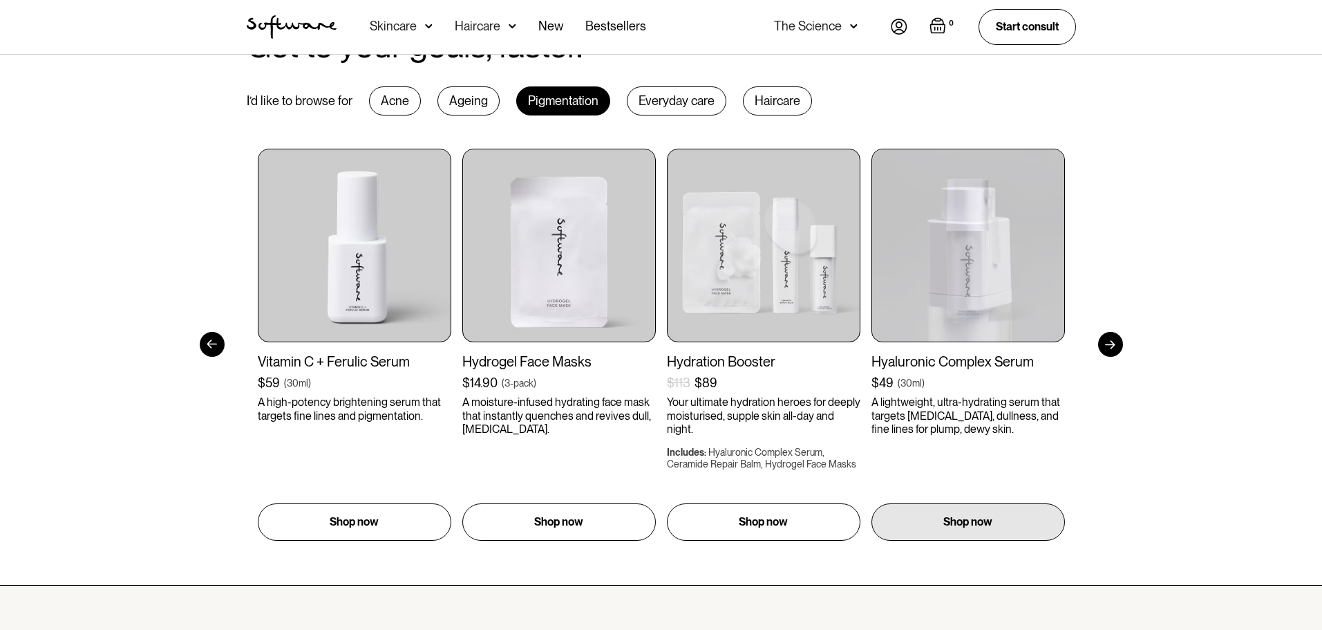
click at [871, 257] on img at bounding box center [968, 246] width 194 height 194
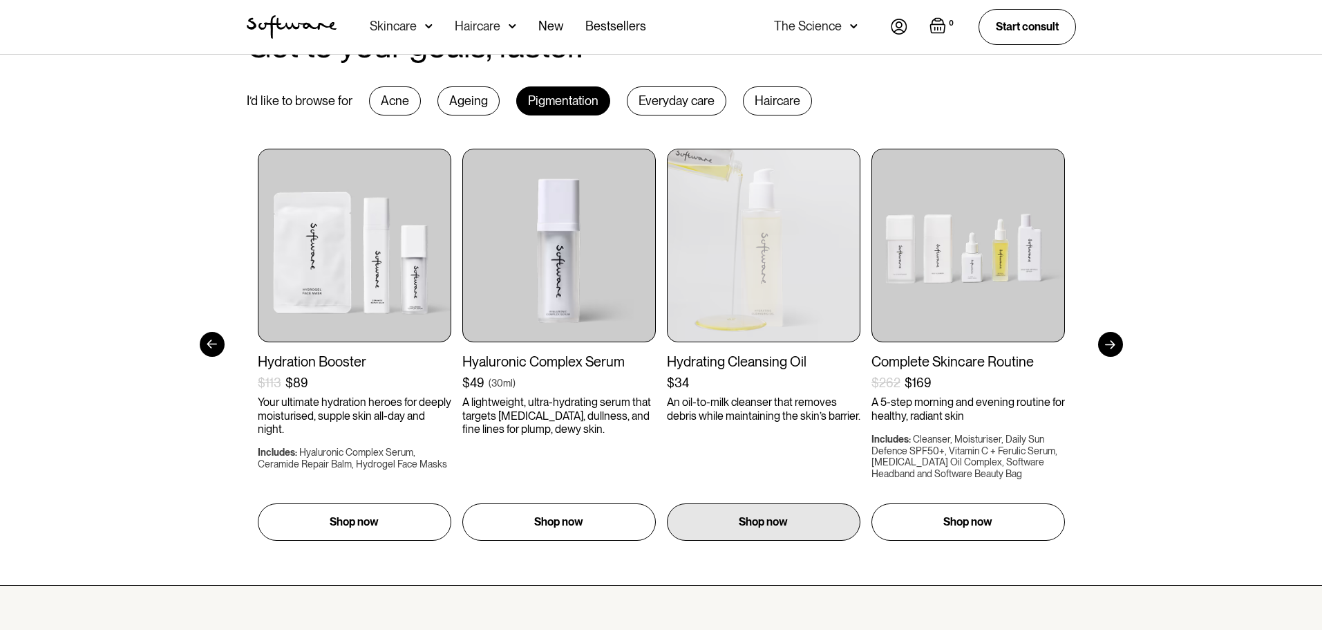
click at [667, 269] on img at bounding box center [764, 246] width 194 height 194
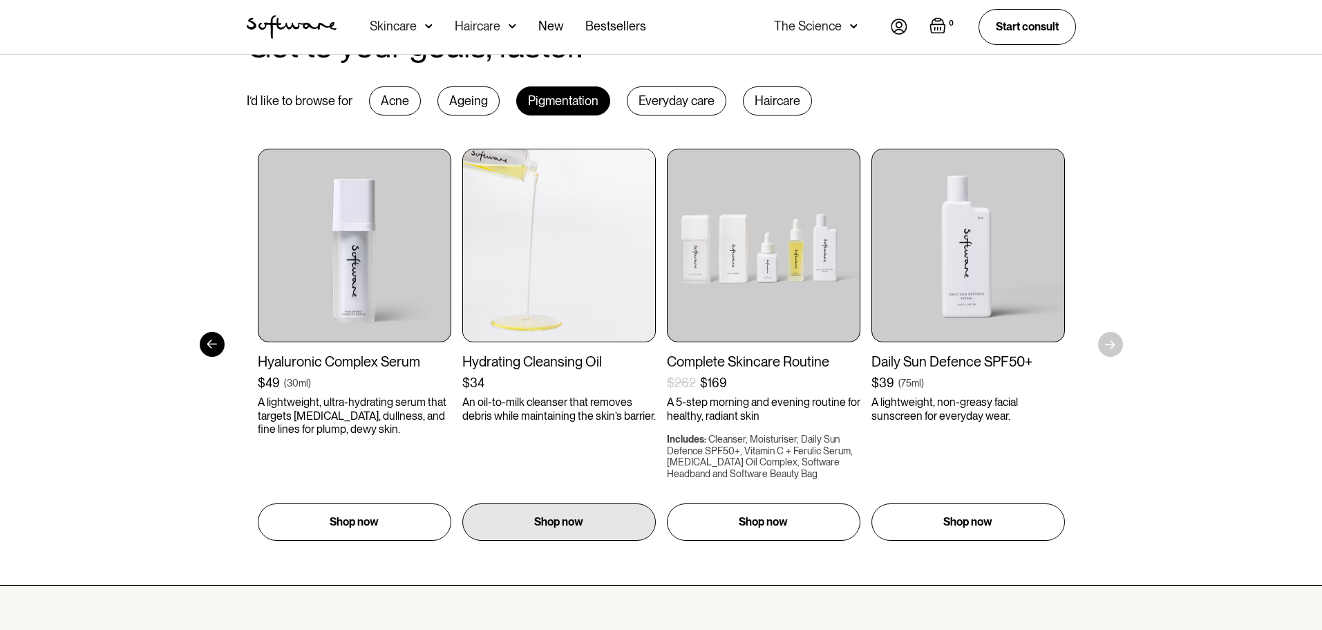
click at [656, 255] on img at bounding box center [559, 246] width 194 height 194
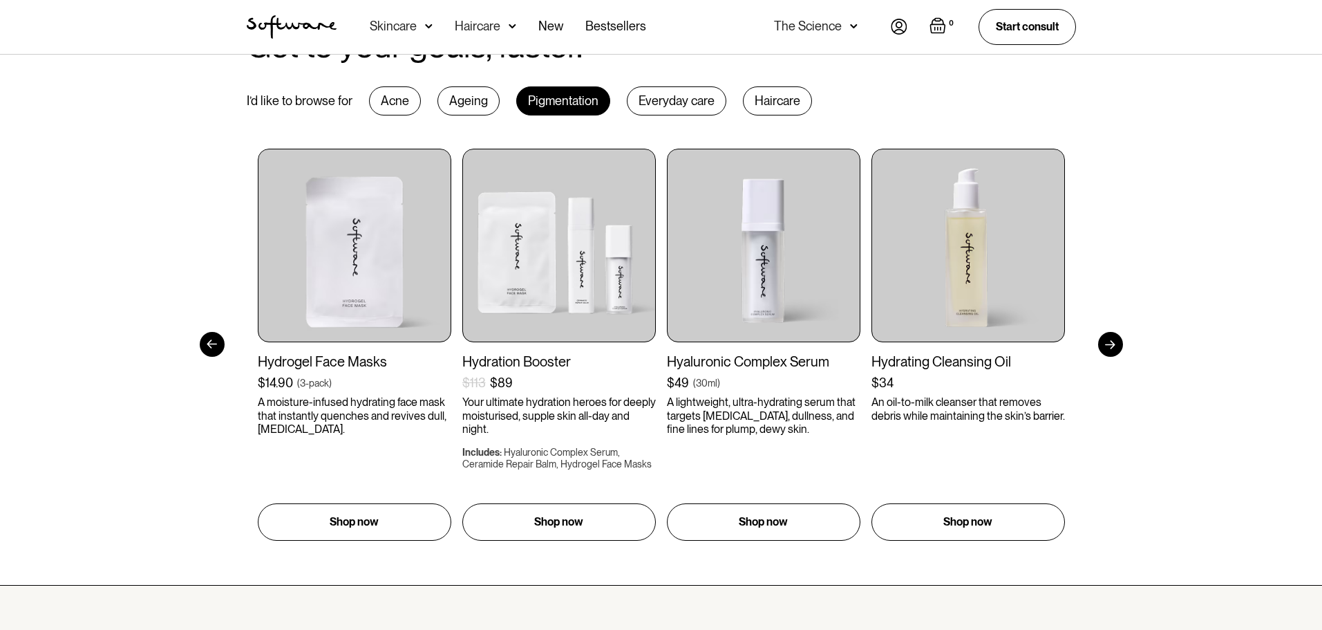
click at [671, 100] on div "Everyday care" at bounding box center [677, 100] width 100 height 29
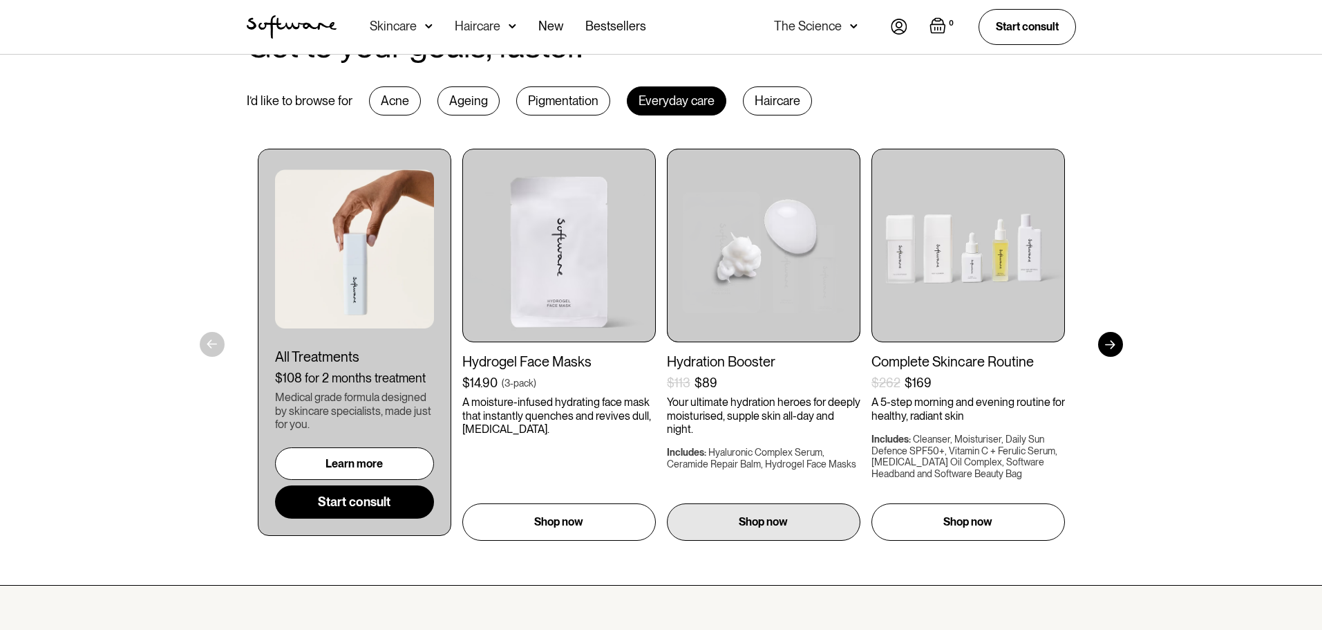
click at [243, 258] on div "Get to your goals, faster. I’d like to browse for Acne Ageing Pigmentation Ever…" at bounding box center [661, 284] width 862 height 513
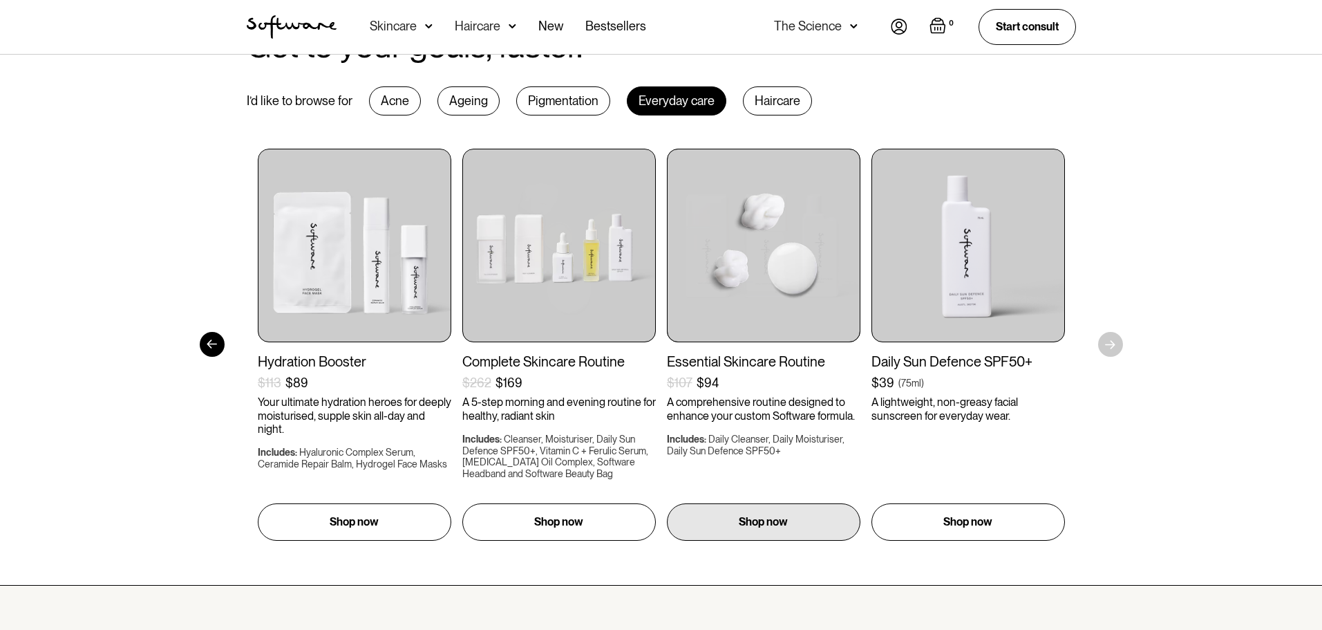
click at [503, 263] on div "All Treatments $108 for 2 months treatment Medical grade formula designed by sk…" at bounding box center [252, 345] width 807 height 392
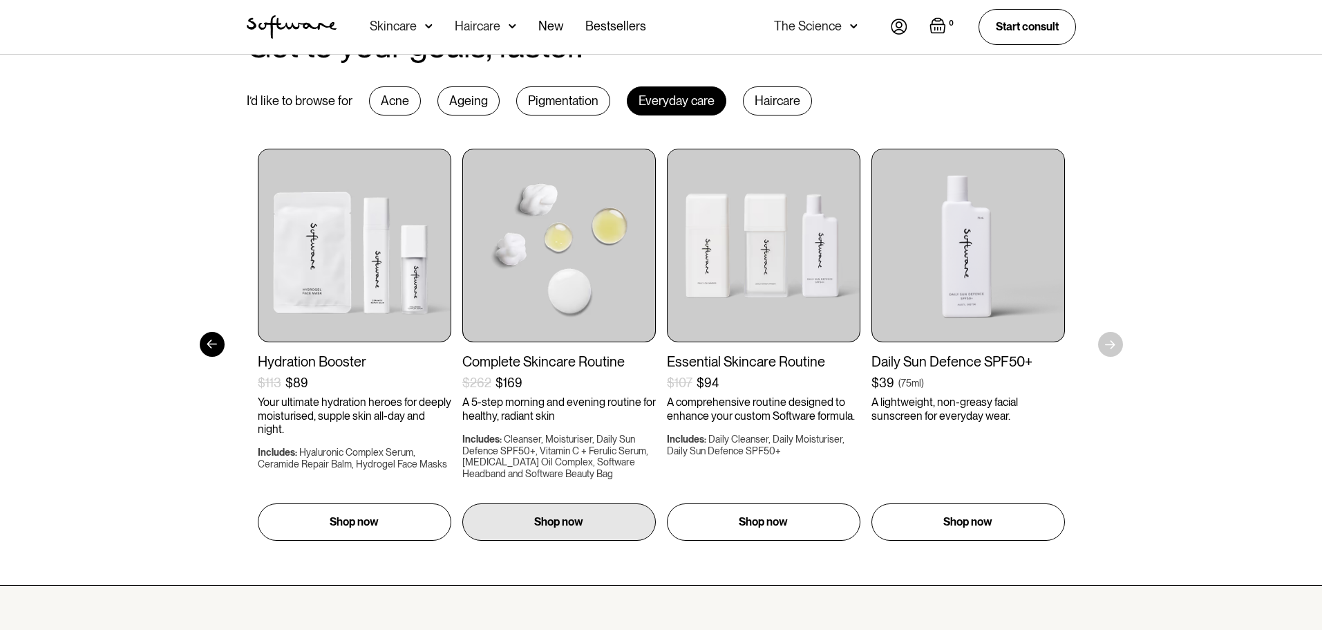
click at [656, 276] on img at bounding box center [559, 246] width 194 height 194
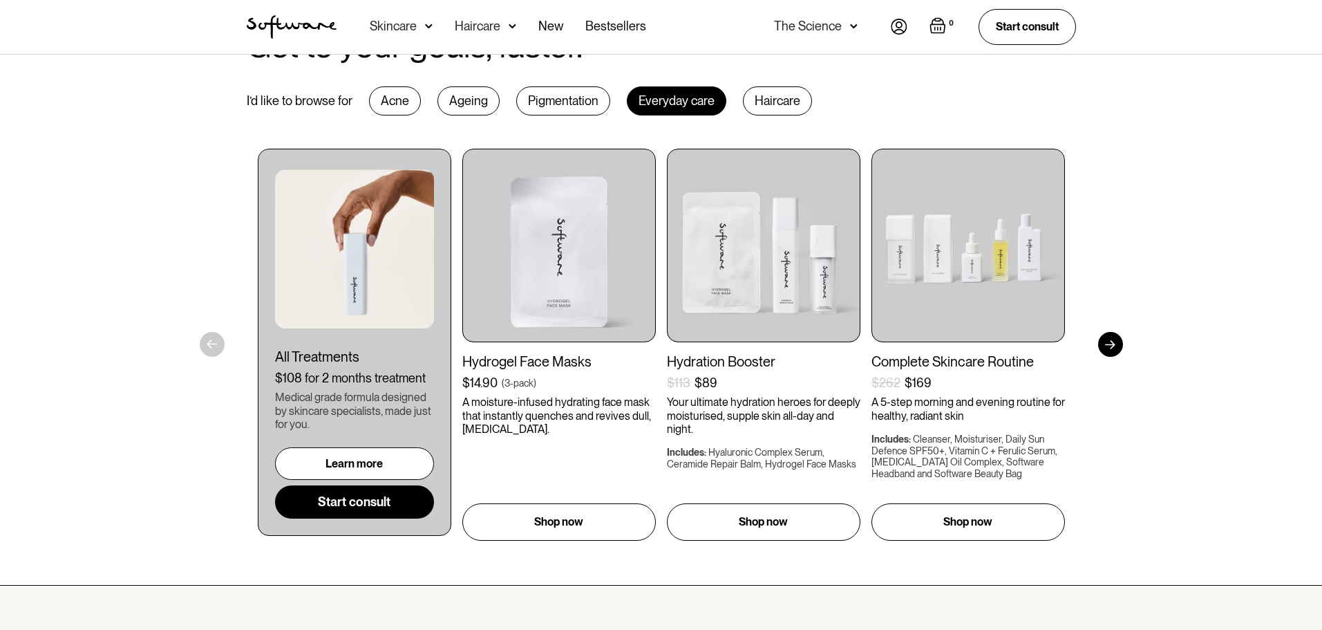
click at [767, 93] on div "Haircare" at bounding box center [777, 100] width 69 height 29
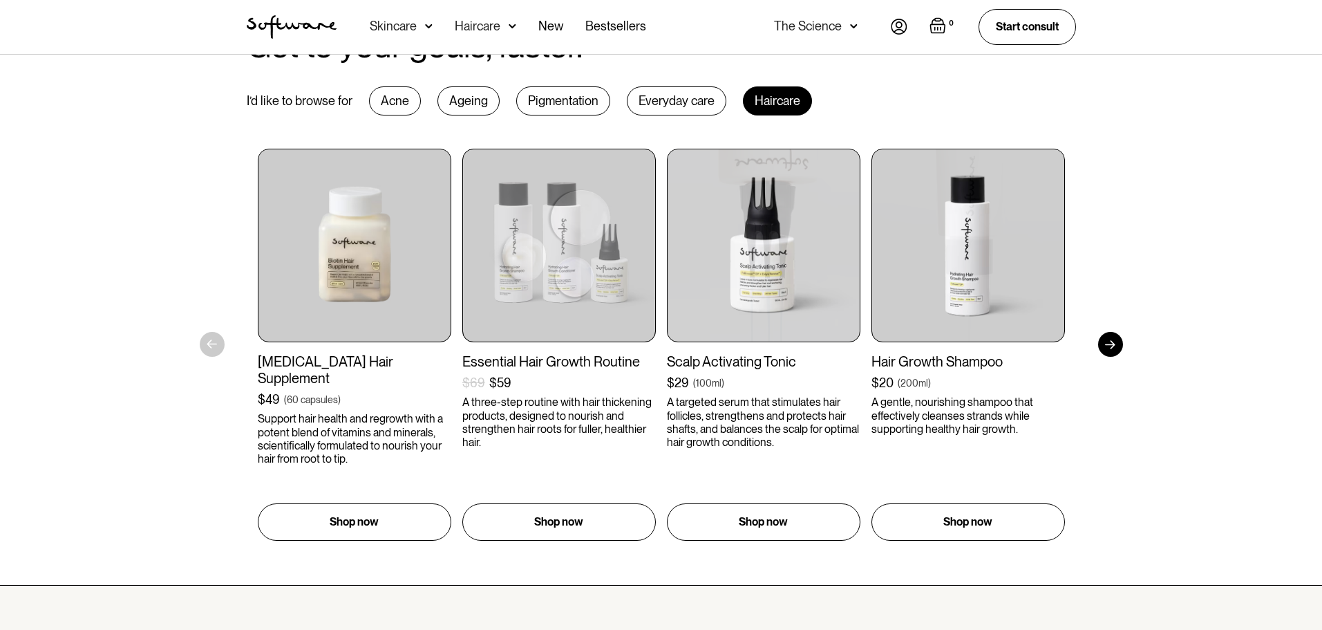
click at [998, 249] on div "[MEDICAL_DATA] Hair Supplement $49 ( 60 capsules ) Support hair health and regr…" at bounding box center [661, 345] width 807 height 392
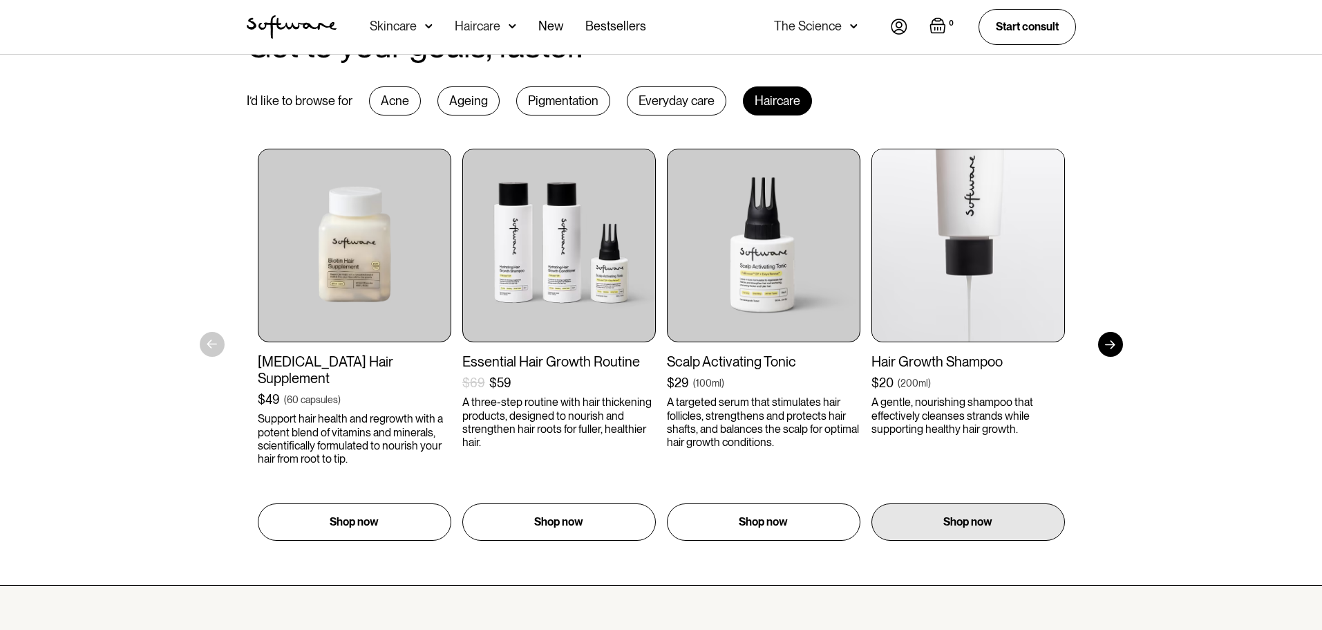
click at [534, 236] on div "[MEDICAL_DATA] Hair Supplement $49 ( 60 capsules ) Support hair health and regr…" at bounding box center [661, 345] width 807 height 392
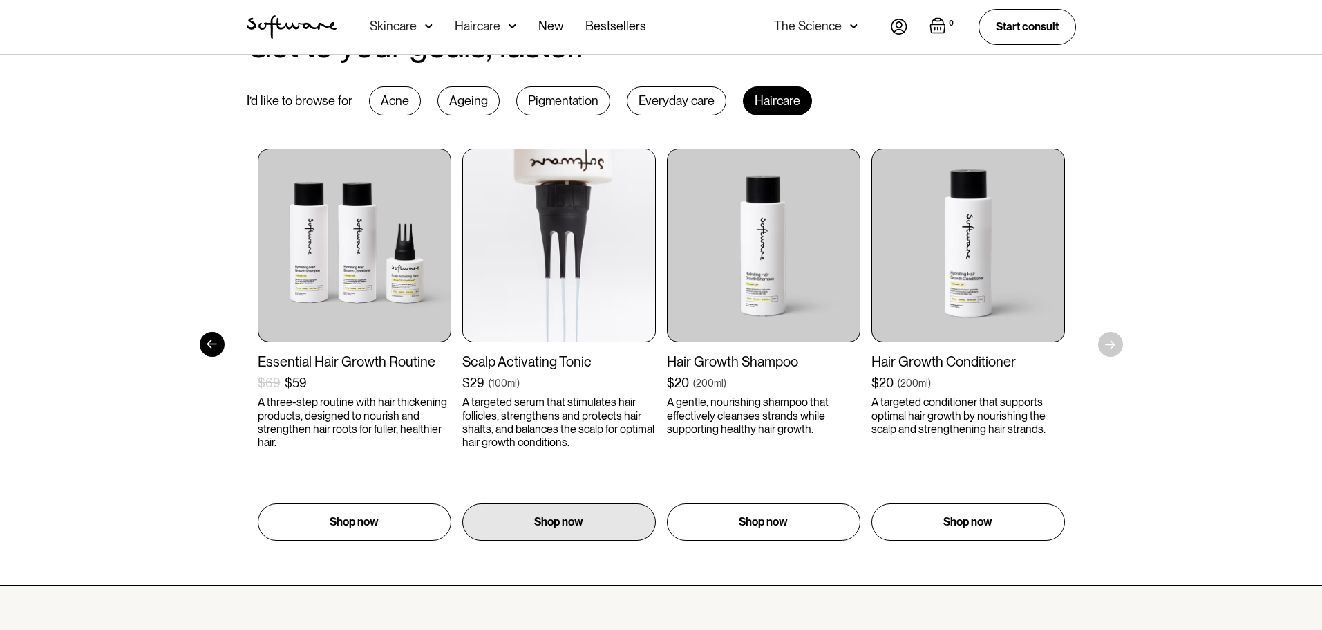
click at [860, 287] on div "[MEDICAL_DATA] Hair Supplement $49 ( 60 capsules ) Support hair health and regr…" at bounding box center [456, 345] width 807 height 392
